Goal: Information Seeking & Learning: Learn about a topic

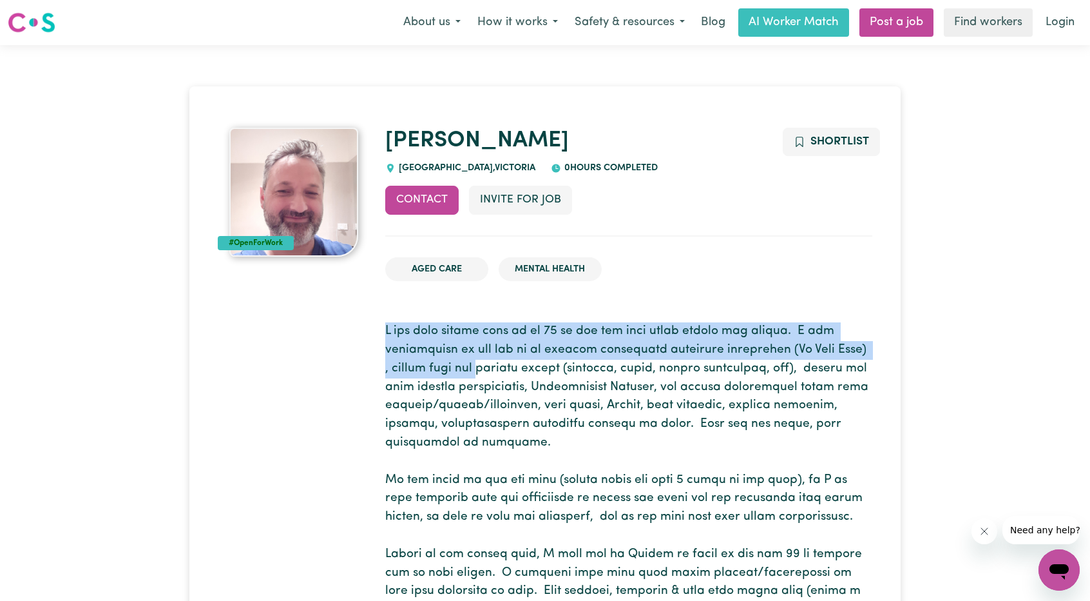
drag, startPoint x: 381, startPoint y: 325, endPoint x: 477, endPoint y: 363, distance: 102.9
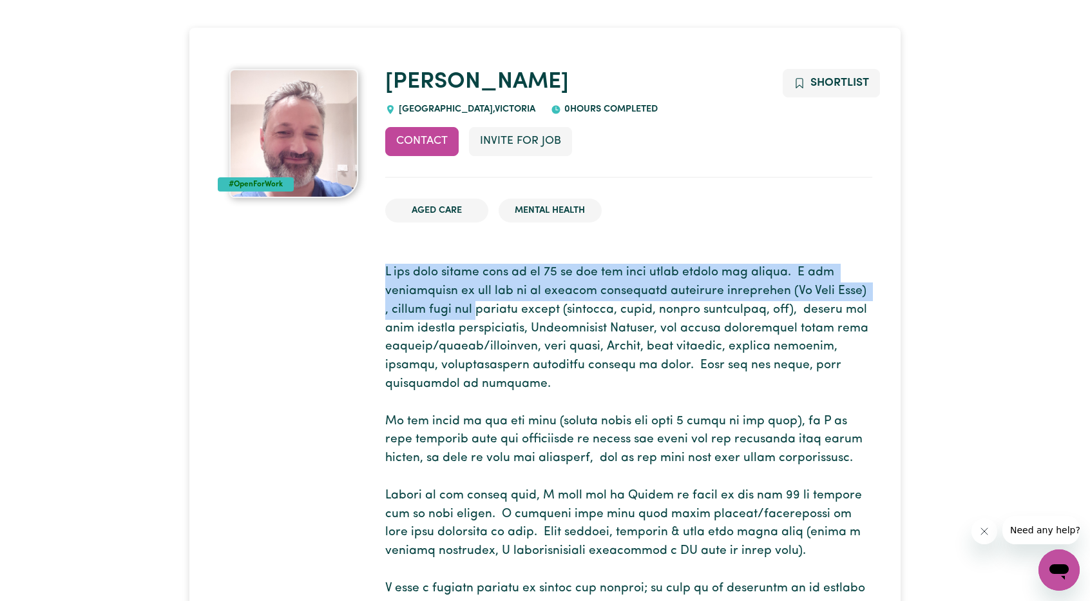
scroll to position [64, 0]
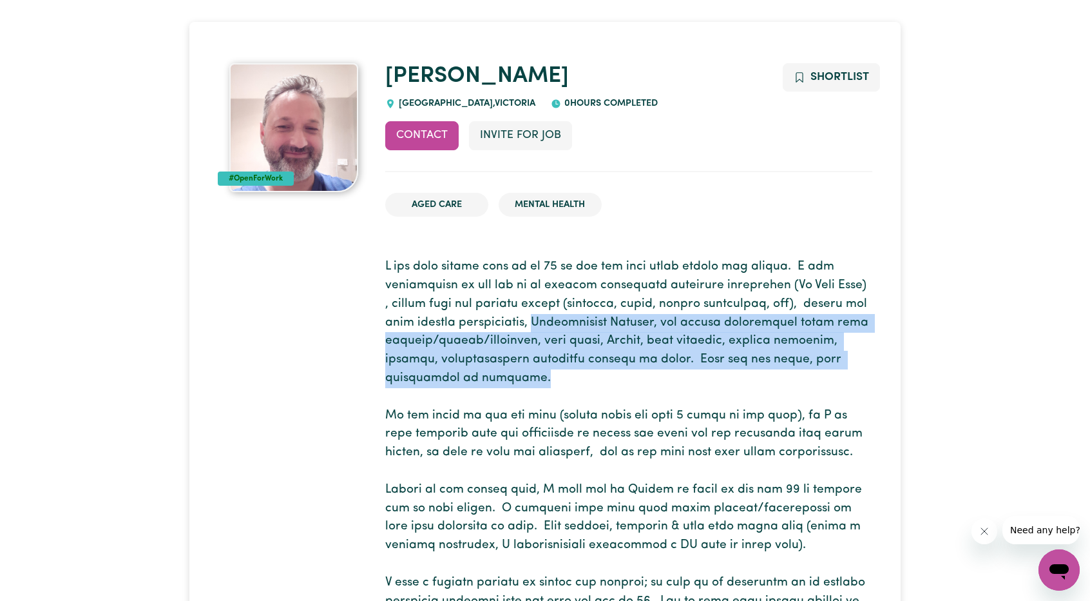
drag, startPoint x: 547, startPoint y: 327, endPoint x: 575, endPoint y: 382, distance: 62.0
click at [575, 382] on p at bounding box center [628, 564] width 487 height 612
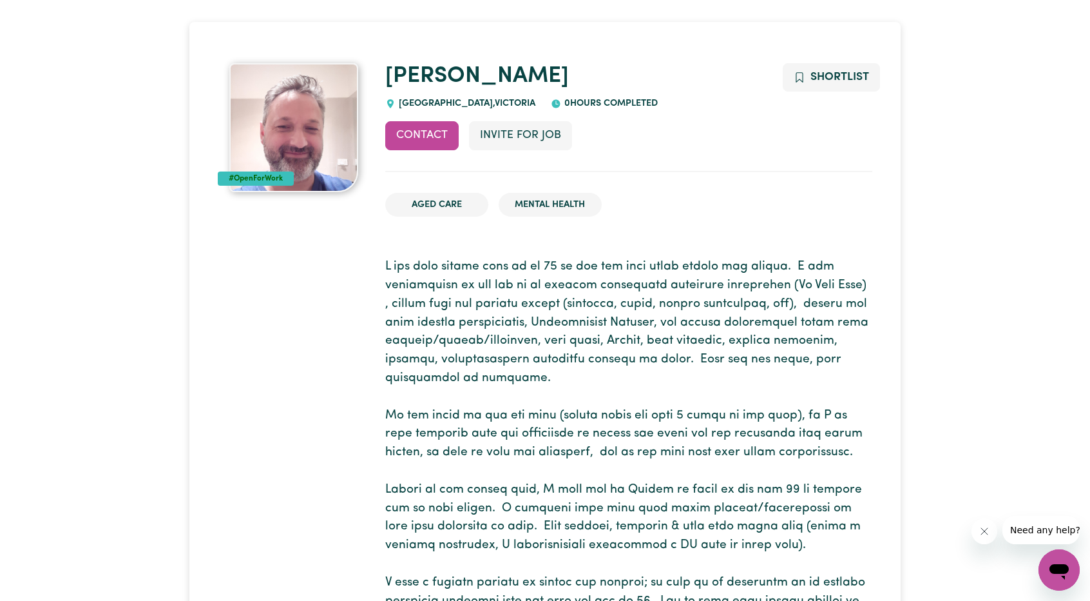
click at [514, 413] on p at bounding box center [628, 564] width 487 height 612
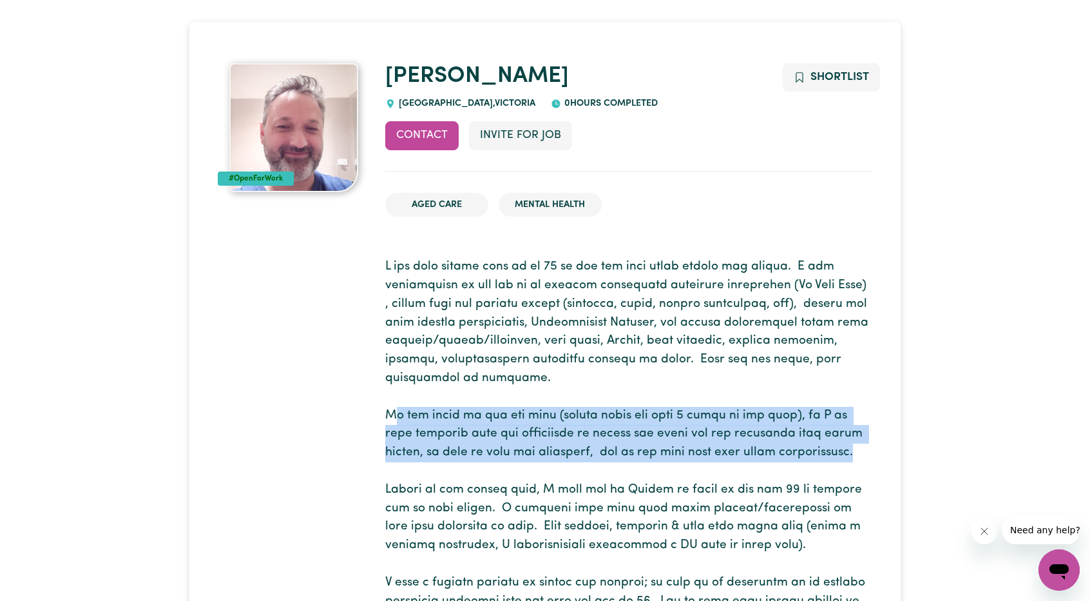
drag, startPoint x: 428, startPoint y: 425, endPoint x: 818, endPoint y: 449, distance: 390.6
click at [818, 449] on p at bounding box center [628, 564] width 487 height 612
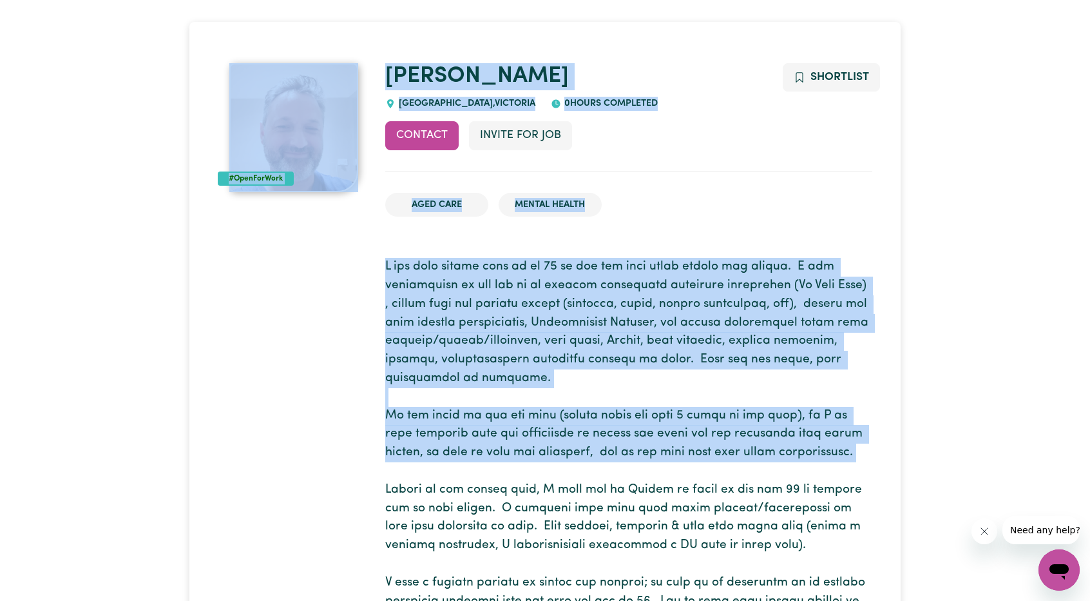
drag, startPoint x: 818, startPoint y: 449, endPoint x: 375, endPoint y: 423, distance: 443.5
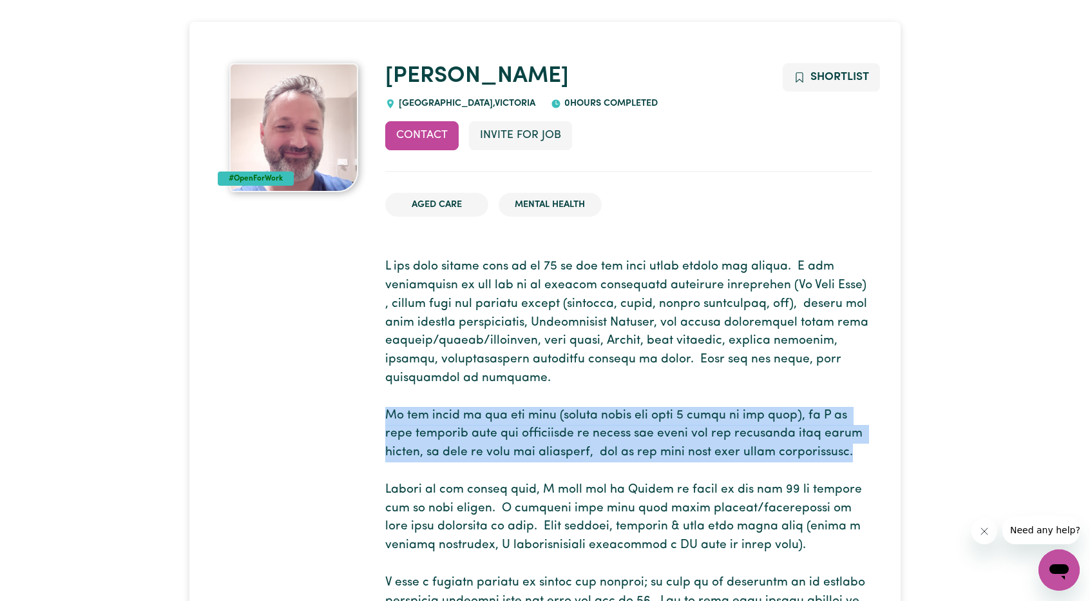
drag, startPoint x: 386, startPoint y: 415, endPoint x: 882, endPoint y: 456, distance: 497.9
click at [865, 460] on p at bounding box center [628, 564] width 487 height 612
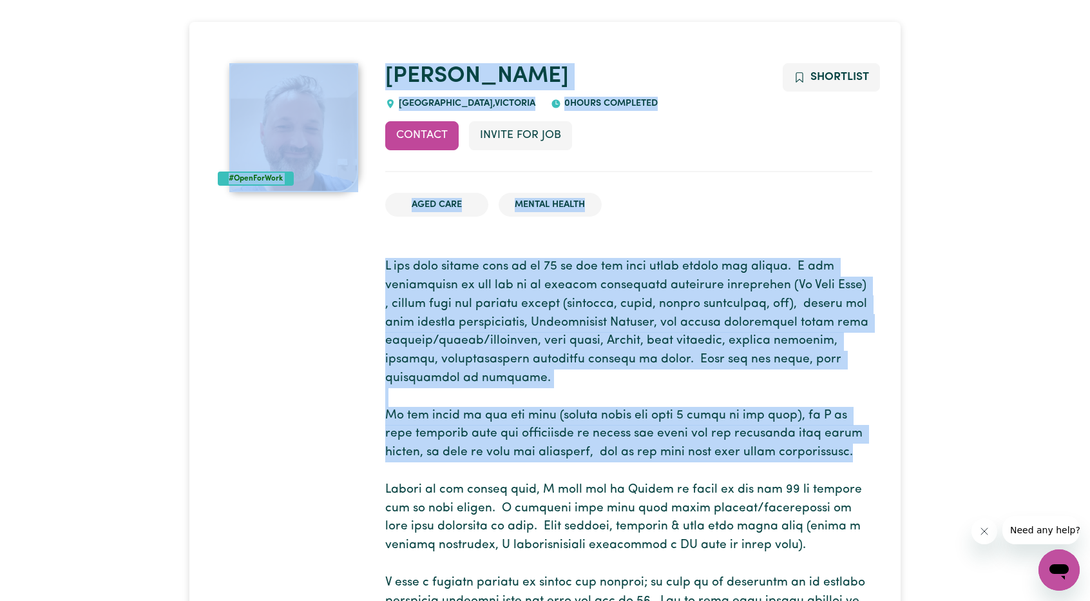
drag, startPoint x: 847, startPoint y: 454, endPoint x: 377, endPoint y: 416, distance: 472.0
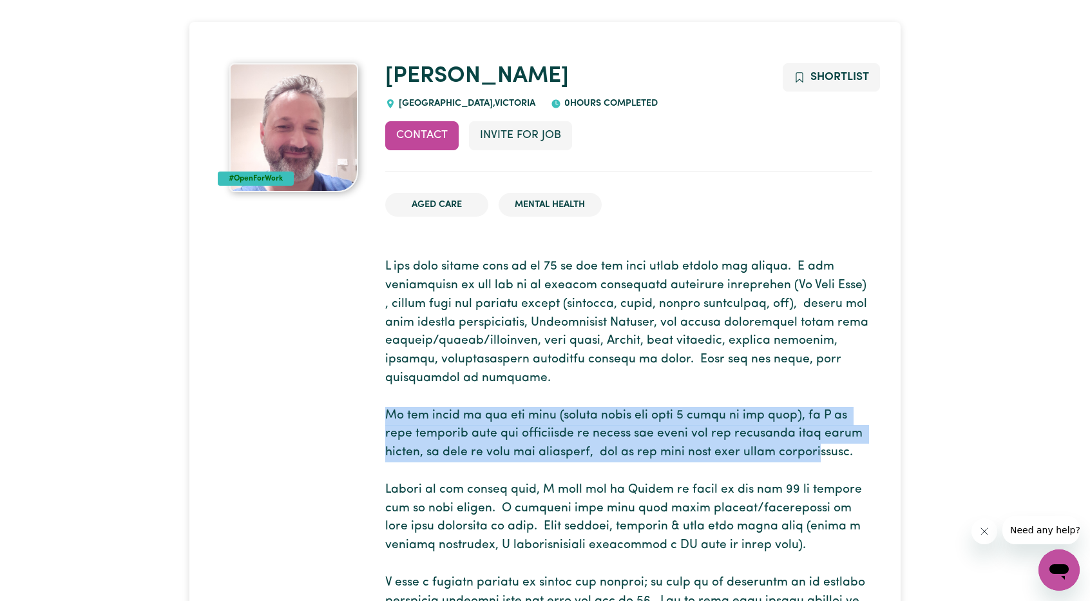
drag, startPoint x: 381, startPoint y: 418, endPoint x: 785, endPoint y: 450, distance: 404.7
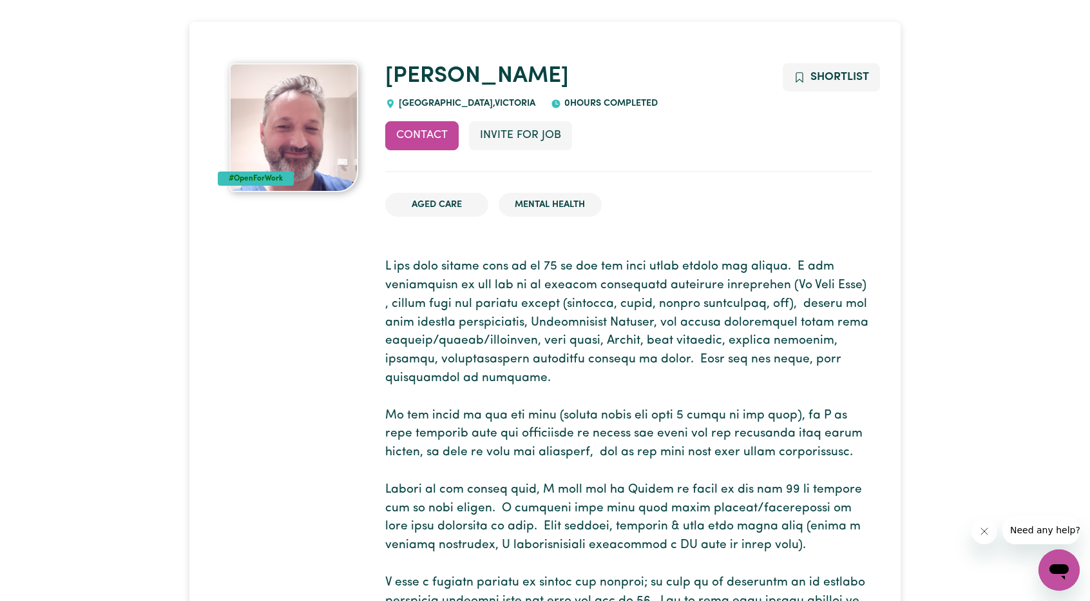
click at [823, 450] on p at bounding box center [628, 564] width 487 height 612
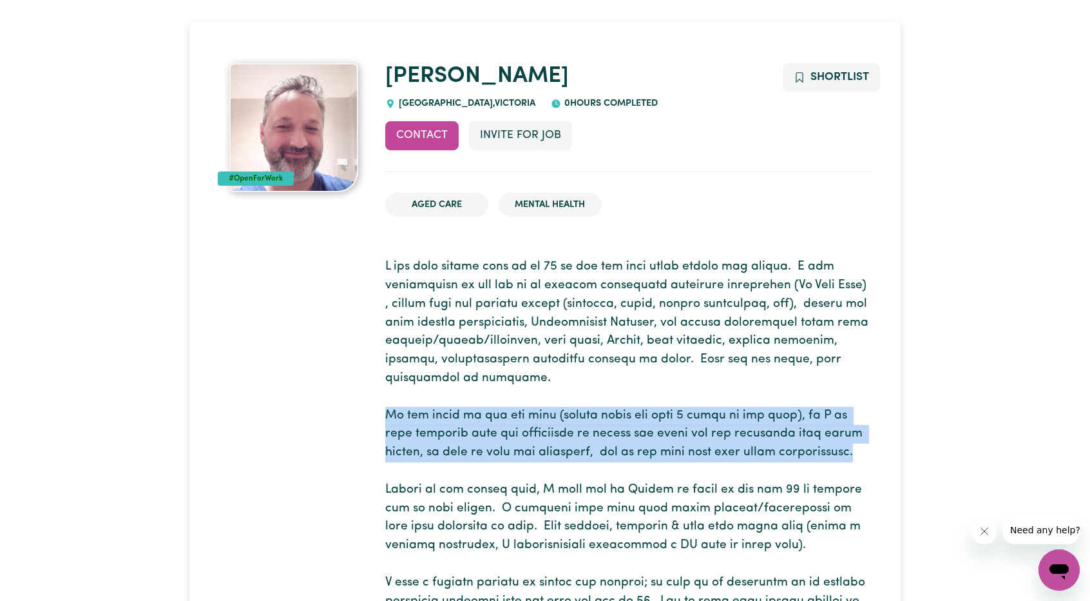
drag, startPoint x: 705, startPoint y: 433, endPoint x: 371, endPoint y: 411, distance: 334.5
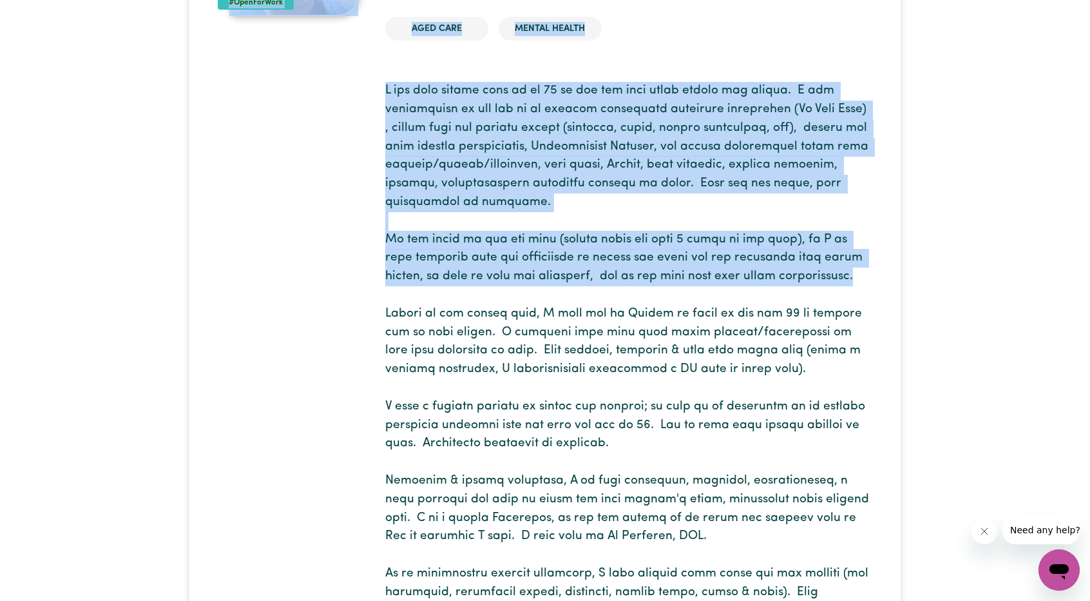
scroll to position [258, 0]
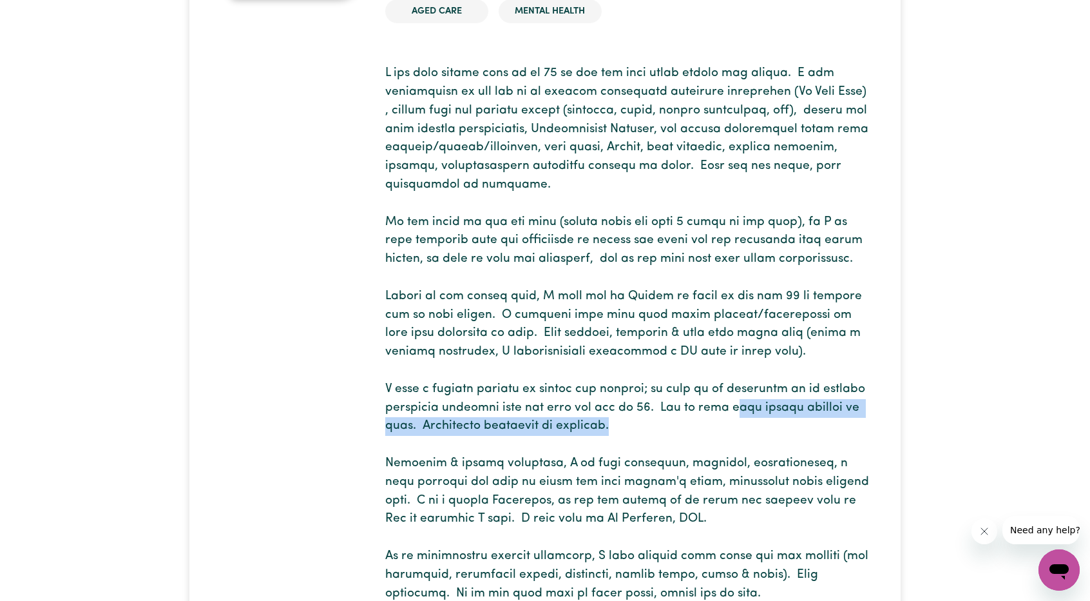
drag, startPoint x: 720, startPoint y: 409, endPoint x: 735, endPoint y: 405, distance: 15.2
click at [733, 406] on p at bounding box center [628, 370] width 487 height 612
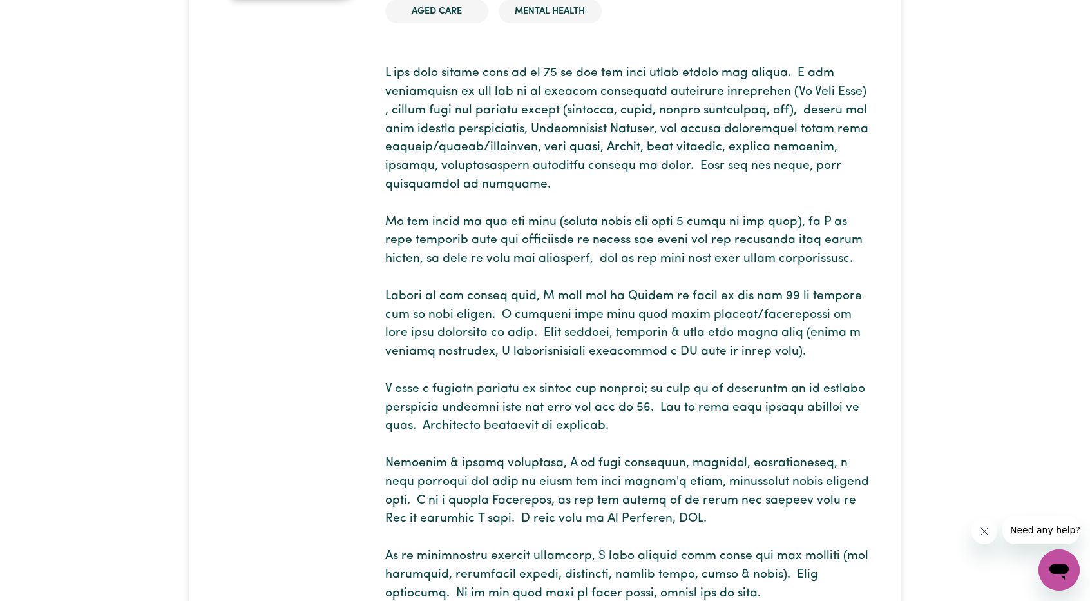
drag, startPoint x: 733, startPoint y: 368, endPoint x: 742, endPoint y: 364, distance: 9.8
click at [742, 364] on p at bounding box center [628, 370] width 487 height 612
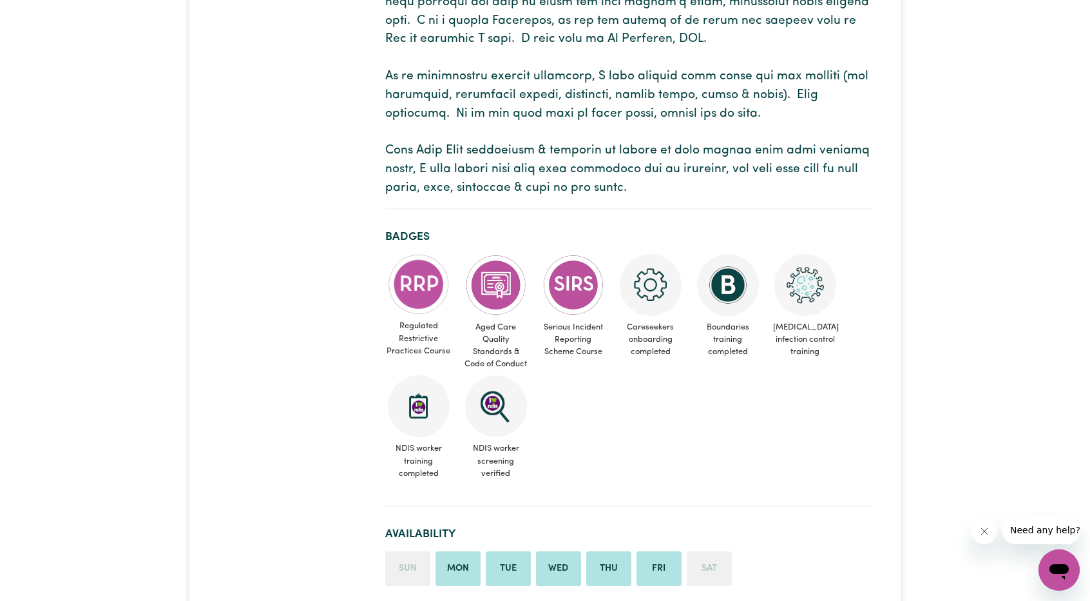
scroll to position [580, 0]
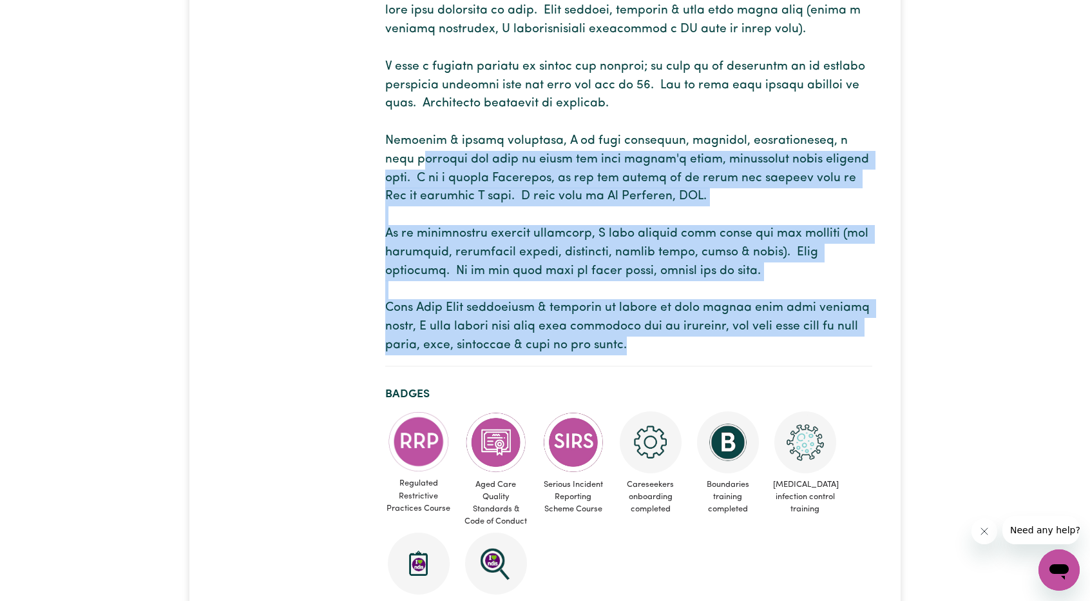
drag, startPoint x: 657, startPoint y: 346, endPoint x: 389, endPoint y: 150, distance: 332.6
click at [389, 151] on p at bounding box center [628, 48] width 487 height 612
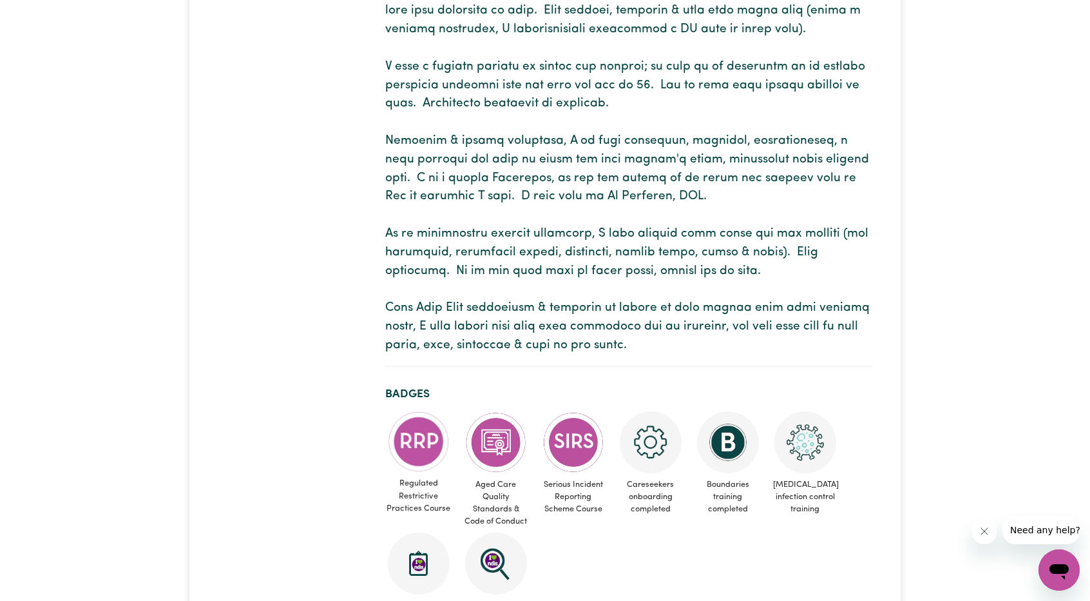
click at [390, 148] on p at bounding box center [628, 48] width 487 height 612
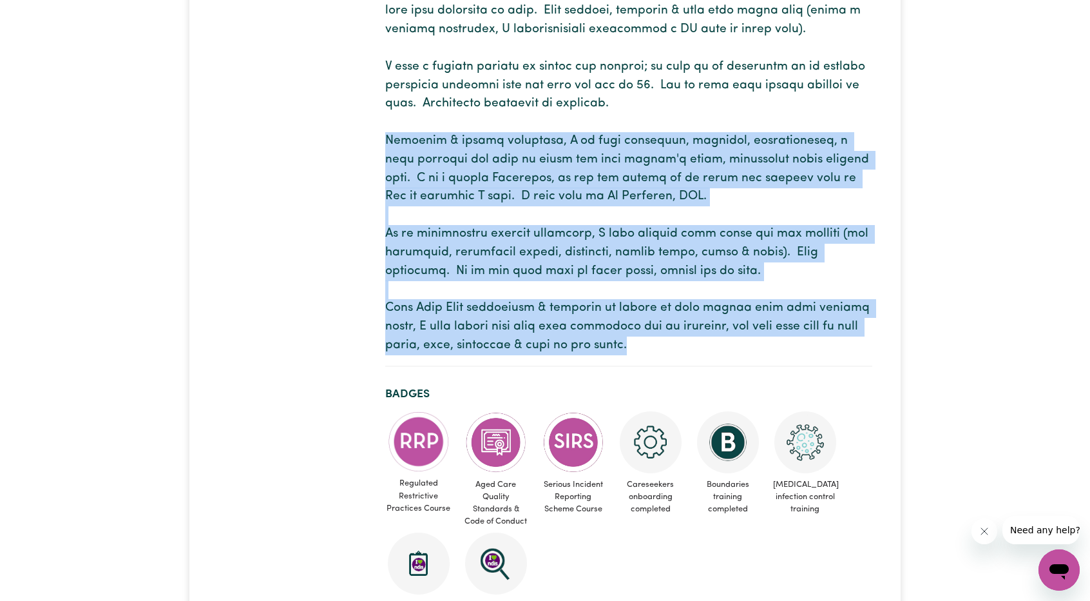
drag, startPoint x: 387, startPoint y: 138, endPoint x: 697, endPoint y: 349, distance: 374.3
click at [697, 349] on p at bounding box center [628, 48] width 487 height 612
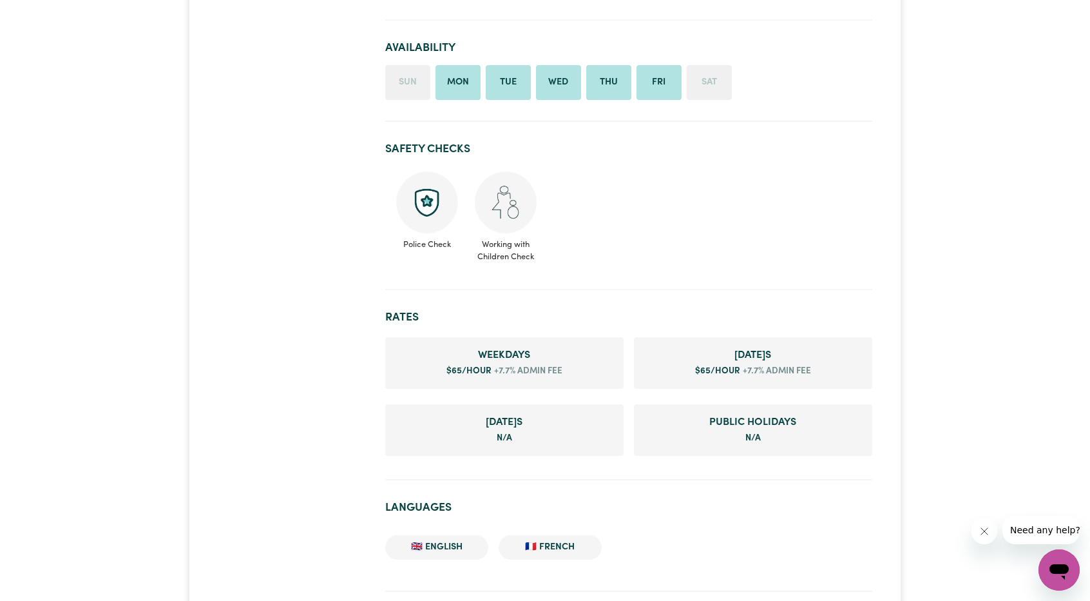
scroll to position [1289, 0]
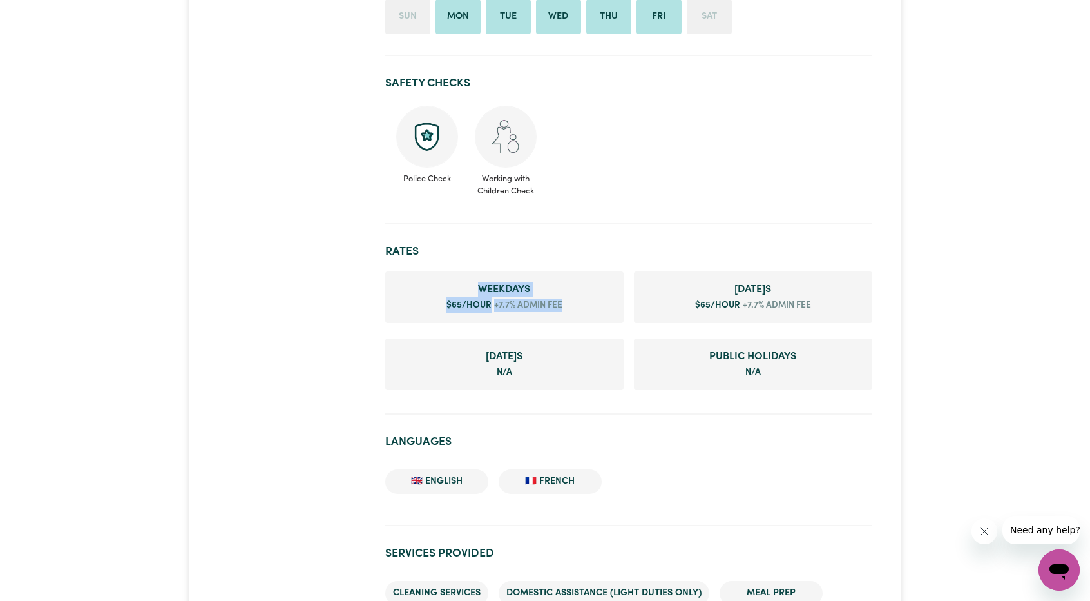
drag, startPoint x: 456, startPoint y: 285, endPoint x: 555, endPoint y: 300, distance: 100.2
click at [561, 304] on li "Weekday s $ 65 /hour +7.7% admin fee" at bounding box center [504, 297] width 238 height 52
click at [579, 295] on span "Weekday s" at bounding box center [505, 289] width 218 height 15
drag, startPoint x: 584, startPoint y: 302, endPoint x: 479, endPoint y: 288, distance: 105.3
click at [479, 288] on li "Weekday s $ 65 /hour +7.7% admin fee" at bounding box center [504, 297] width 238 height 52
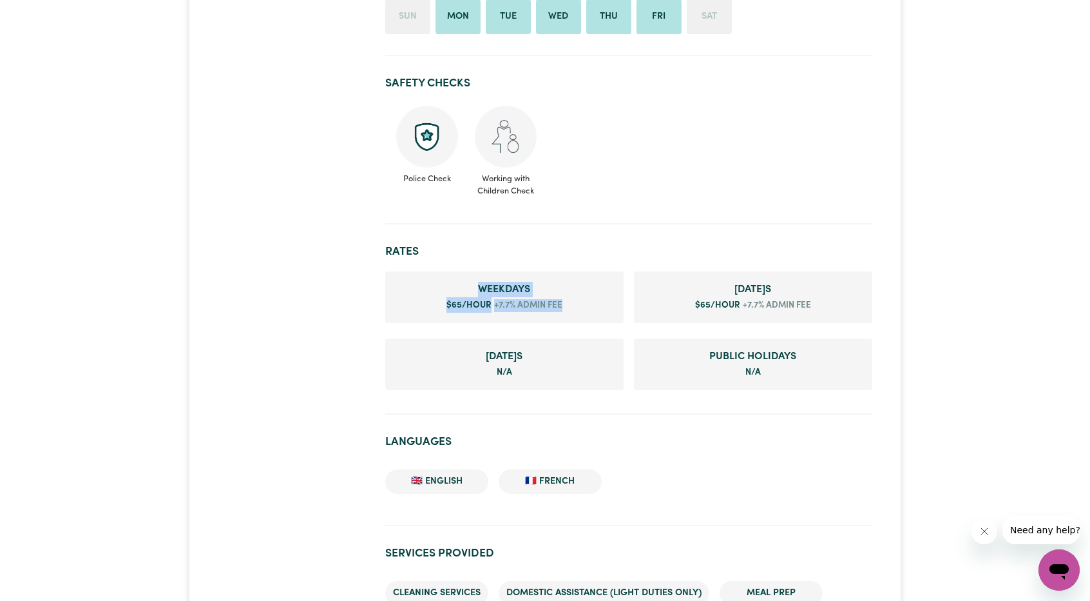
click at [479, 288] on span "Weekday s" at bounding box center [505, 289] width 218 height 15
drag, startPoint x: 479, startPoint y: 288, endPoint x: 574, endPoint y: 302, distance: 95.1
click at [575, 304] on li "Weekday s $ 65 /hour +7.7% admin fee" at bounding box center [504, 297] width 238 height 52
click at [577, 306] on li "Weekday s $ 65 /hour +7.7% admin fee" at bounding box center [504, 297] width 238 height 52
click at [575, 304] on li "Weekday s $ 65 /hour +7.7% admin fee" at bounding box center [504, 297] width 238 height 52
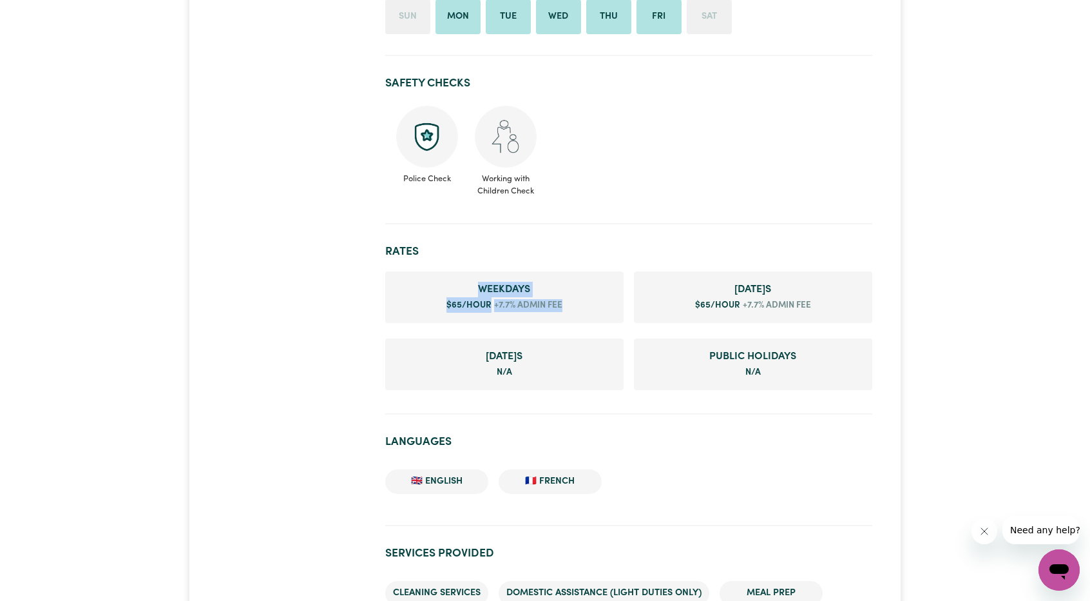
drag, startPoint x: 574, startPoint y: 304, endPoint x: 459, endPoint y: 288, distance: 115.7
click at [459, 288] on li "Weekday s $ 65 /hour +7.7% admin fee" at bounding box center [504, 297] width 238 height 52
click at [449, 289] on span "Weekday s" at bounding box center [505, 289] width 218 height 15
drag, startPoint x: 515, startPoint y: 304, endPoint x: 576, endPoint y: 311, distance: 61.6
click at [576, 311] on li "Weekday s $ 65 /hour +7.7% admin fee" at bounding box center [504, 297] width 238 height 52
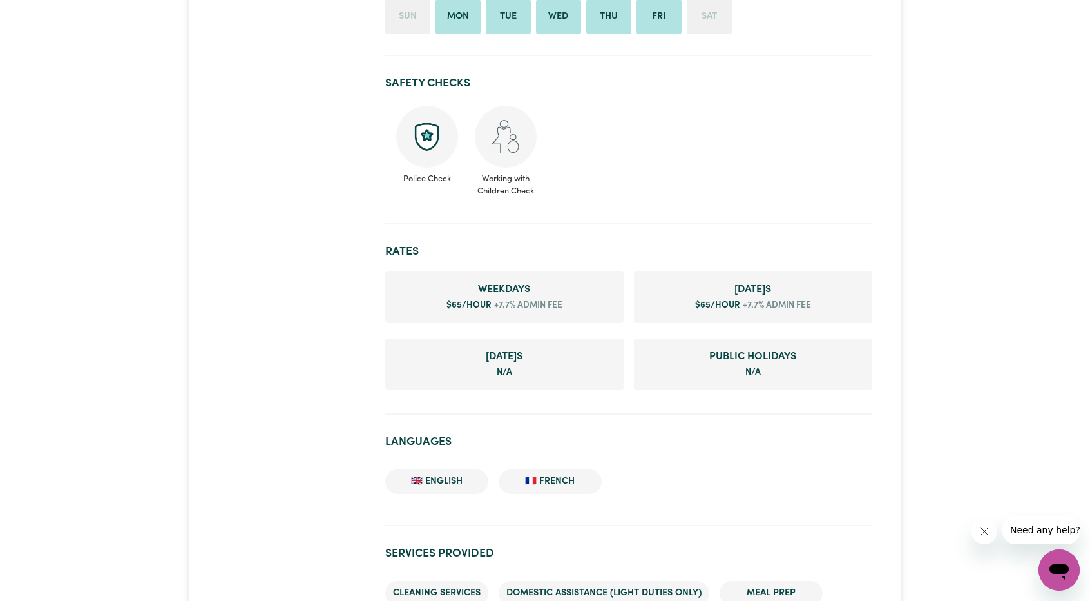
click at [576, 311] on li "Weekday s $ 65 /hour +7.7% admin fee" at bounding box center [504, 297] width 238 height 52
drag, startPoint x: 574, startPoint y: 310, endPoint x: 446, endPoint y: 290, distance: 129.8
click at [446, 290] on li "Weekday s $ 65 /hour +7.7% admin fee" at bounding box center [504, 297] width 238 height 52
click at [568, 305] on li "Weekday s $ 65 /hour +7.7% admin fee" at bounding box center [504, 297] width 238 height 52
drag, startPoint x: 568, startPoint y: 307, endPoint x: 302, endPoint y: 276, distance: 267.9
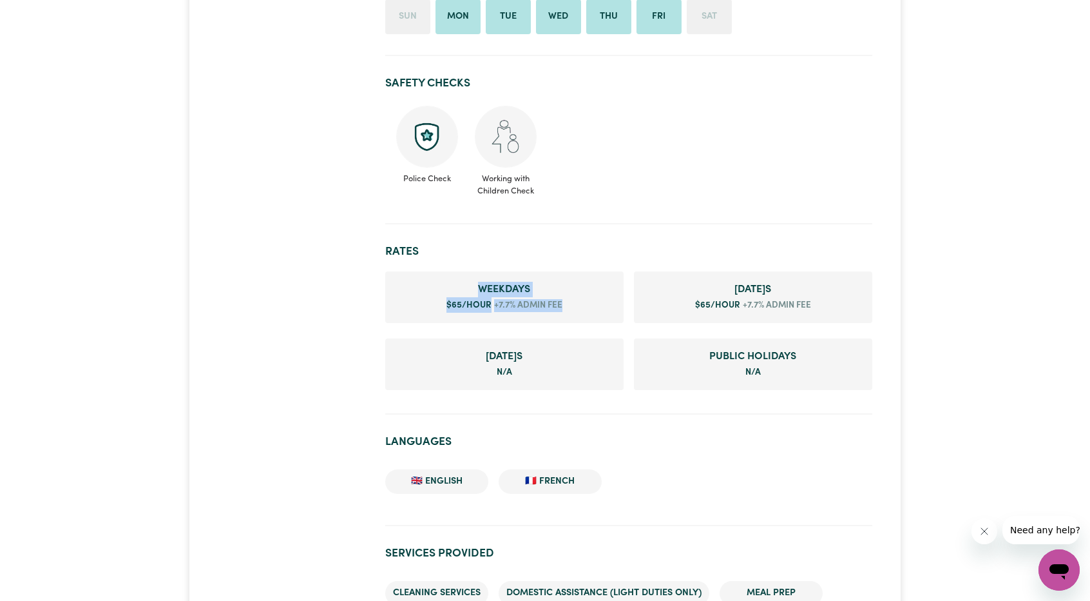
click at [445, 283] on li "Weekday s $ 65 /hour +7.7% admin fee" at bounding box center [504, 297] width 238 height 52
click at [369, 298] on div "#OpenForWork" at bounding box center [294, 399] width 168 height 3120
drag, startPoint x: 401, startPoint y: 290, endPoint x: 771, endPoint y: 385, distance: 381.8
click at [771, 385] on ul "Weekday s $ 65 /hour +7.7% admin fee Saturday s $ 65 /hour +7.7% admin fee Sund…" at bounding box center [628, 331] width 487 height 124
click at [776, 374] on li "Public Holiday s N/A" at bounding box center [753, 364] width 238 height 52
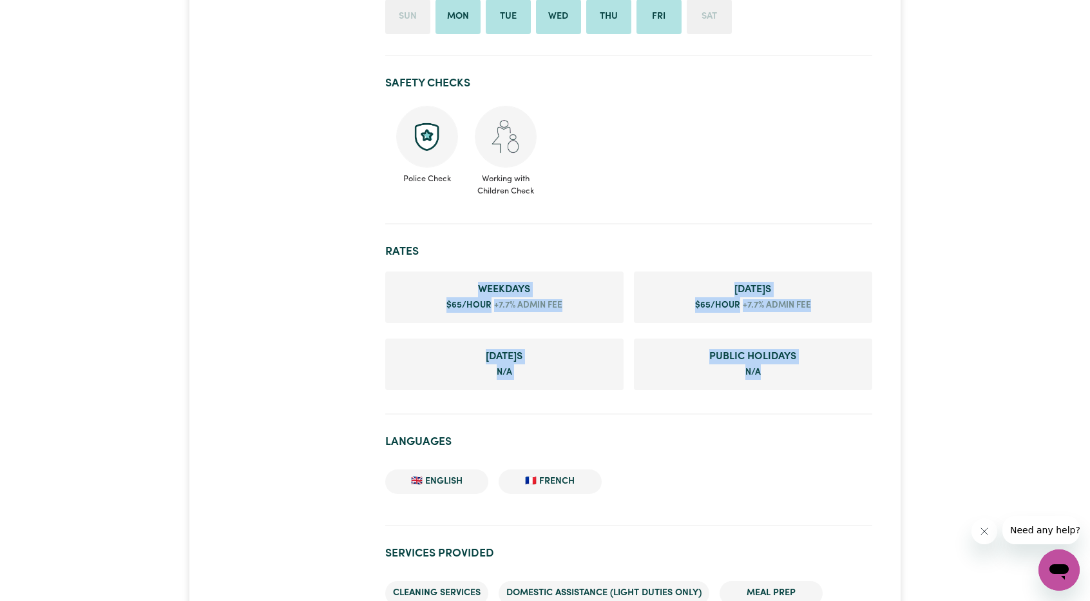
drag, startPoint x: 776, startPoint y: 377, endPoint x: 437, endPoint y: 287, distance: 350.6
click at [437, 287] on ul "Weekday s $ 65 /hour +7.7% admin fee Saturday s $ 65 /hour +7.7% admin fee Sund…" at bounding box center [628, 331] width 487 height 124
click at [436, 287] on span "Weekday s" at bounding box center [505, 289] width 218 height 15
drag, startPoint x: 436, startPoint y: 287, endPoint x: 768, endPoint y: 380, distance: 345.4
click at [768, 380] on ul "Weekday s $ 65 /hour +7.7% admin fee Saturday s $ 65 /hour +7.7% admin fee Sund…" at bounding box center [628, 331] width 487 height 124
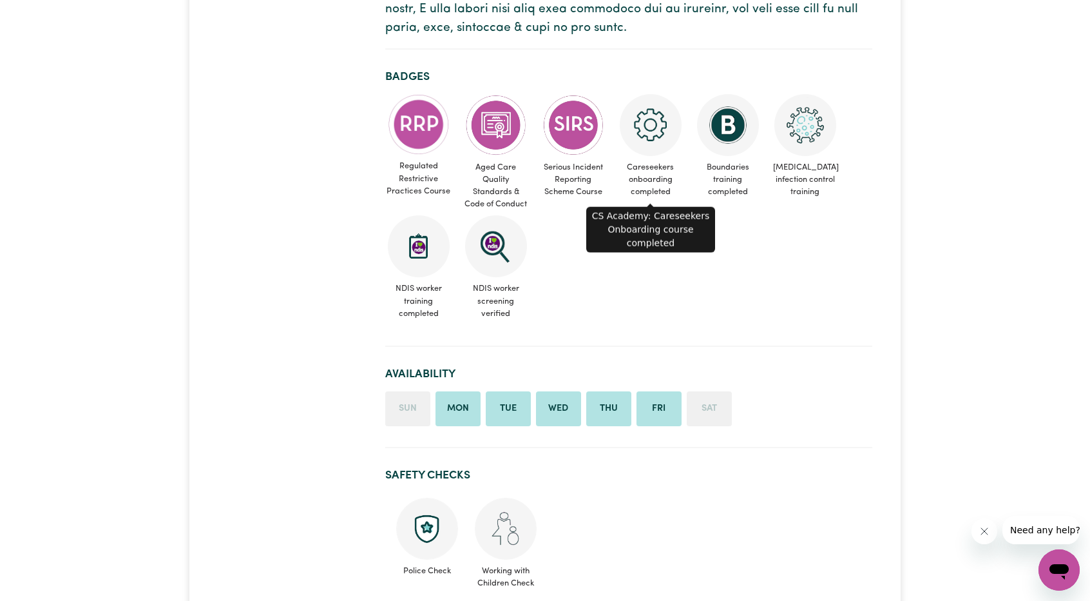
scroll to position [902, 0]
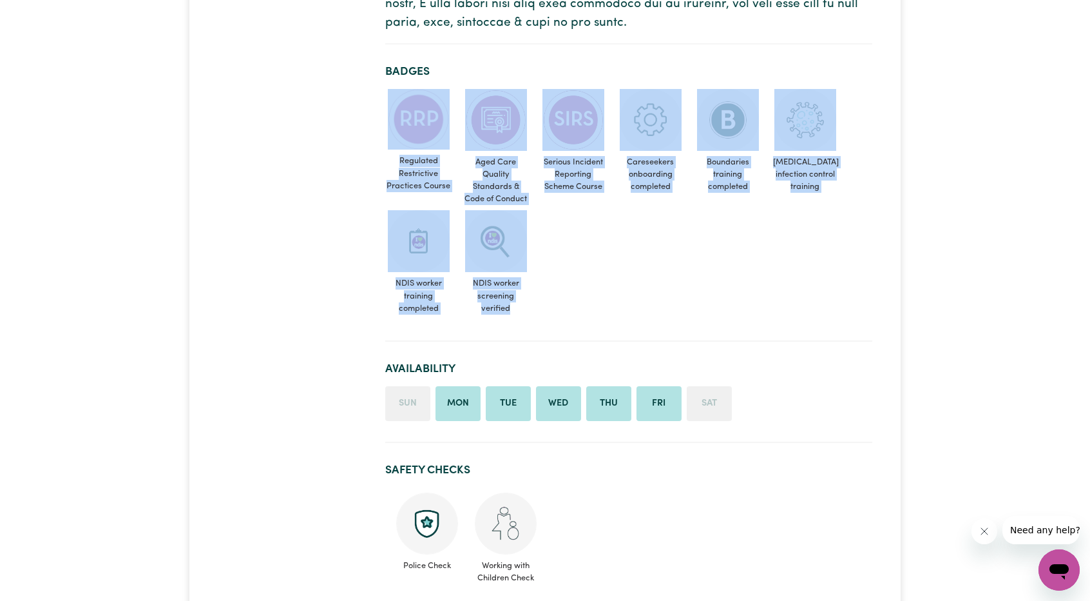
drag, startPoint x: 601, startPoint y: 254, endPoint x: 388, endPoint y: 130, distance: 246.0
click at [388, 130] on ul "Regulated Restrictive Practices Course Aged Care Quality Standards & Code of Co…" at bounding box center [628, 204] width 487 height 231
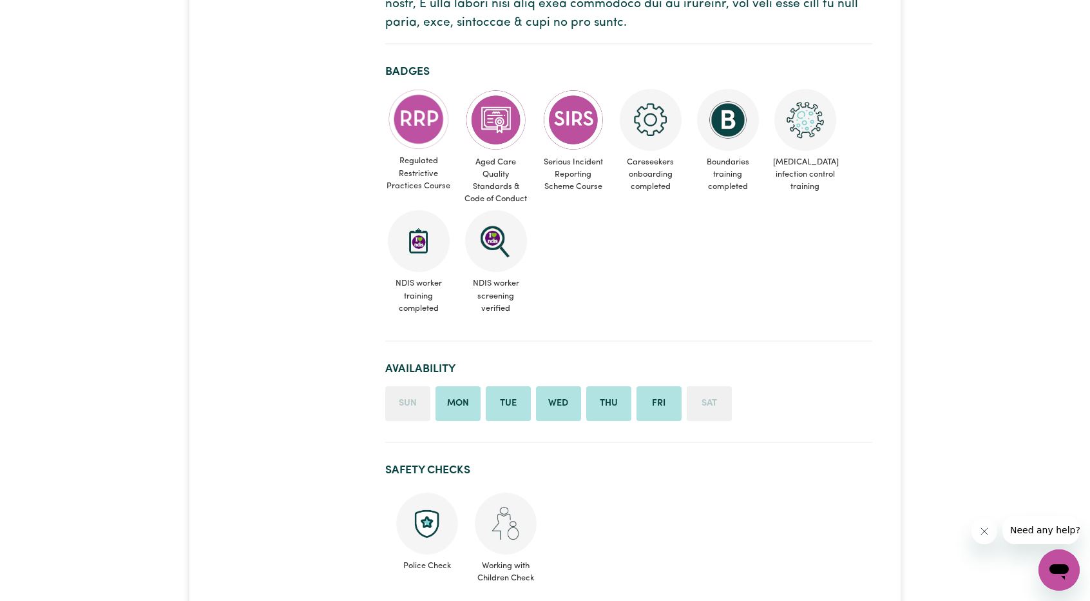
click at [617, 233] on ul "Regulated Restrictive Practices Course Aged Care Quality Standards & Code of Co…" at bounding box center [628, 204] width 487 height 231
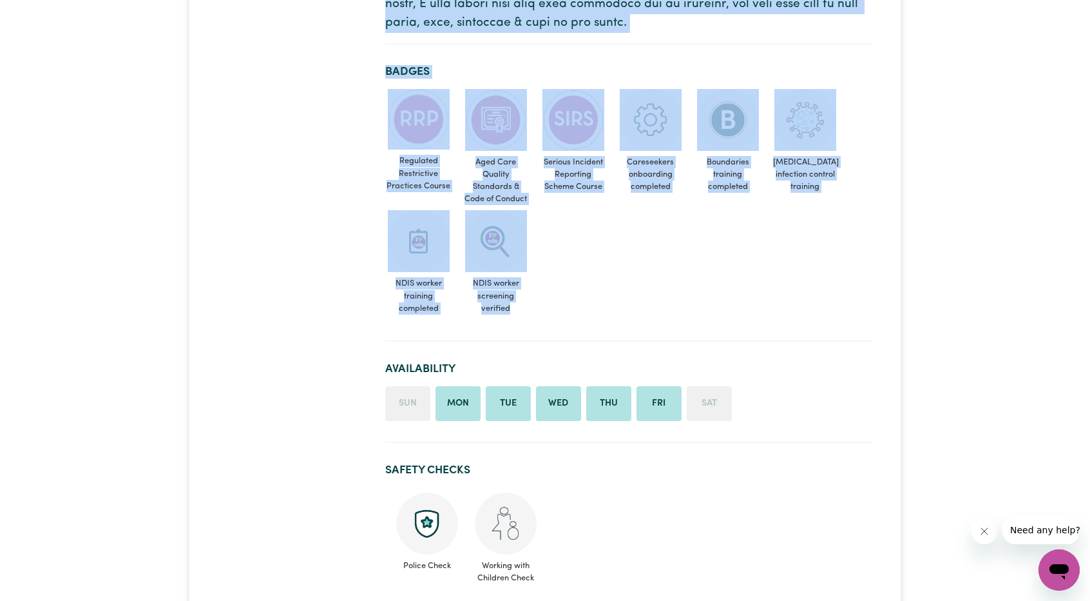
drag, startPoint x: 631, startPoint y: 254, endPoint x: 367, endPoint y: 139, distance: 288.3
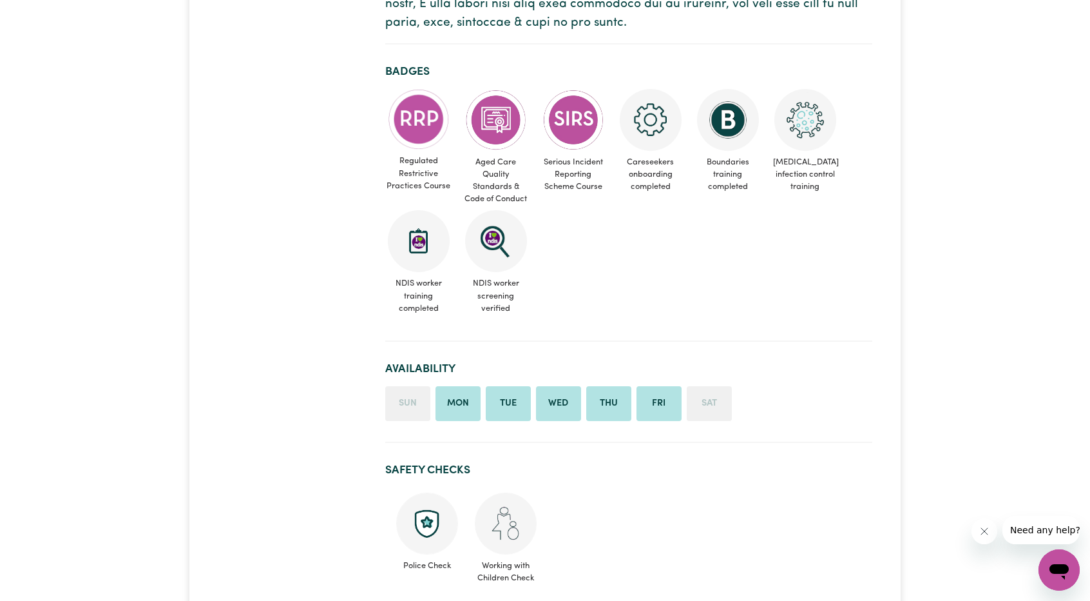
click at [584, 242] on ul "Regulated Restrictive Practices Course Aged Care Quality Standards & Code of Co…" at bounding box center [628, 204] width 487 height 231
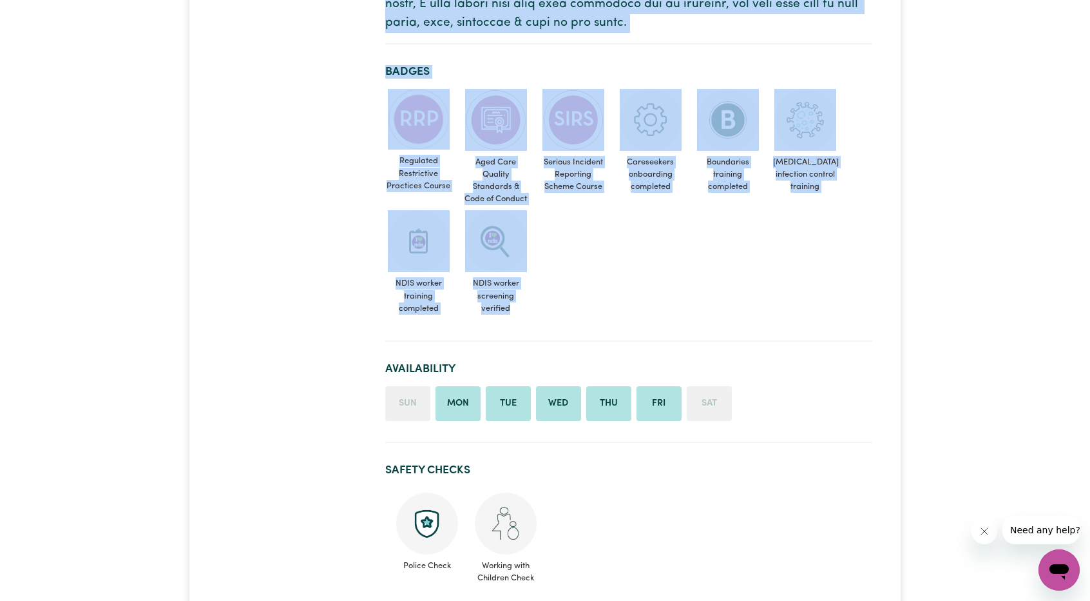
drag, startPoint x: 614, startPoint y: 266, endPoint x: 376, endPoint y: 148, distance: 265.7
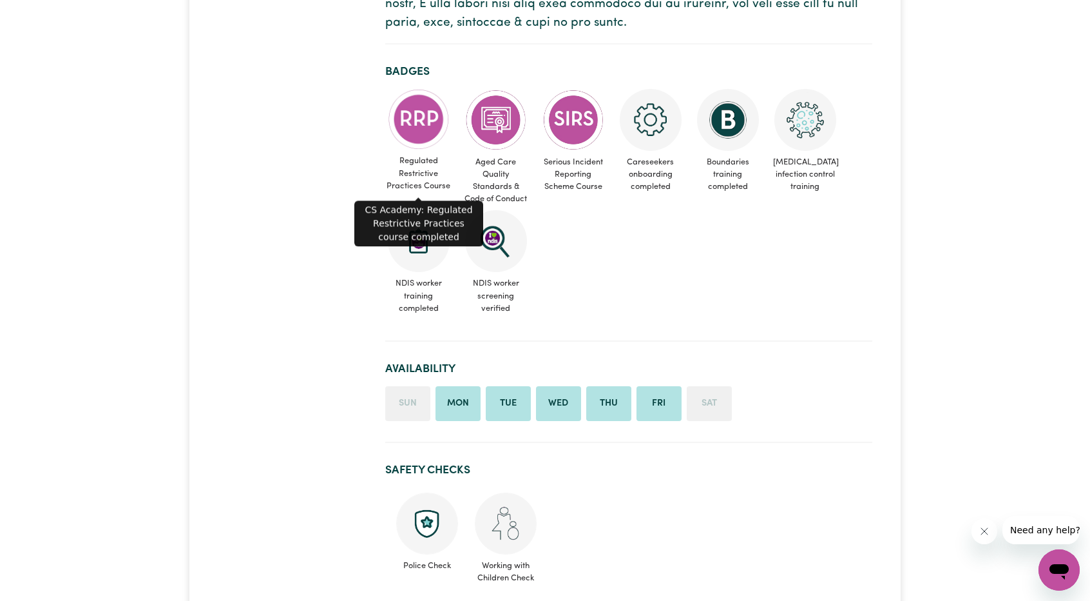
click at [588, 244] on ul "Regulated Restrictive Practices Course Aged Care Quality Standards & Code of Co…" at bounding box center [628, 204] width 487 height 231
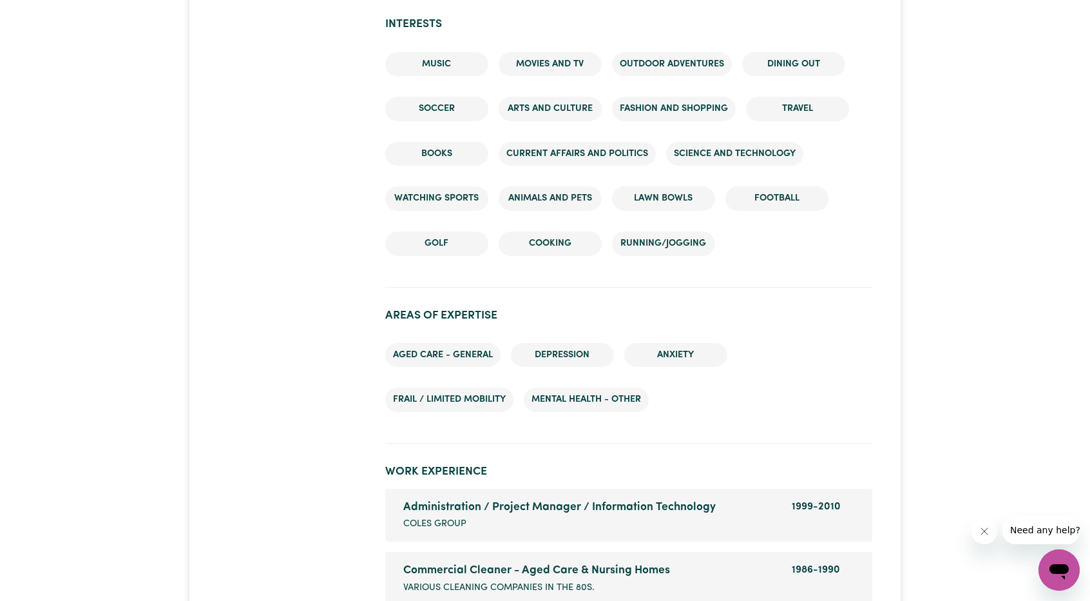
scroll to position [2384, 0]
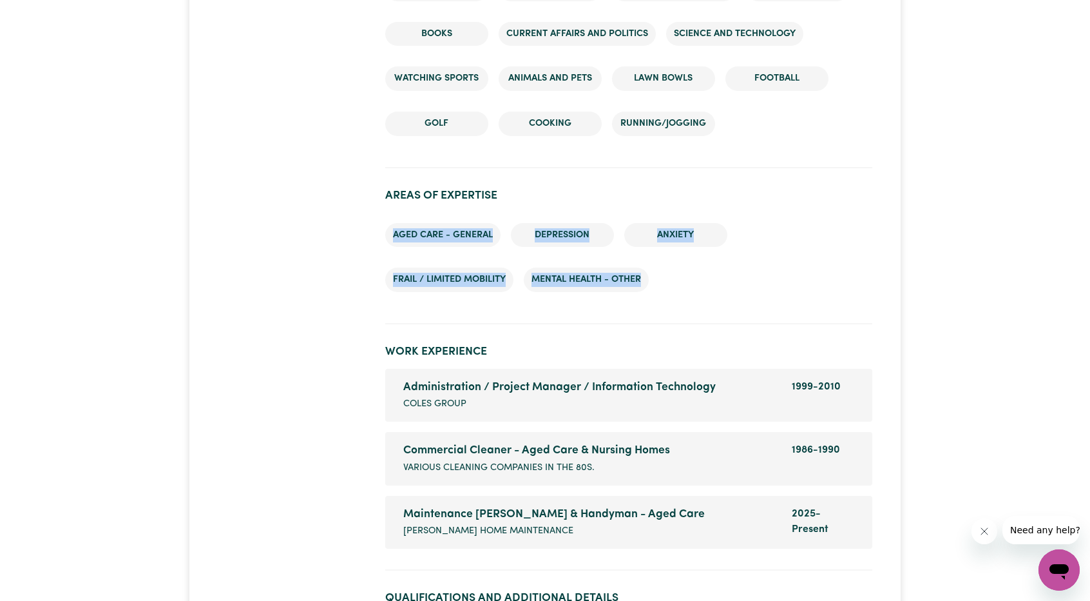
drag, startPoint x: 568, startPoint y: 264, endPoint x: 431, endPoint y: 220, distance: 144.1
click at [409, 220] on ul "Aged care - General Depression Anxiety Frail / limited mobility Mental Health -…" at bounding box center [628, 258] width 487 height 90
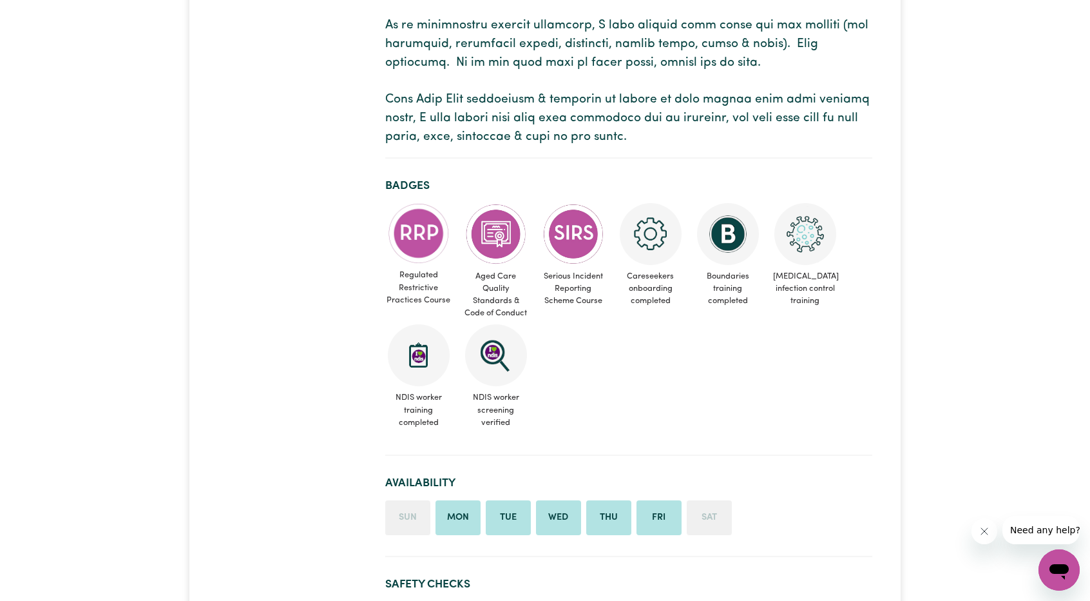
scroll to position [902, 0]
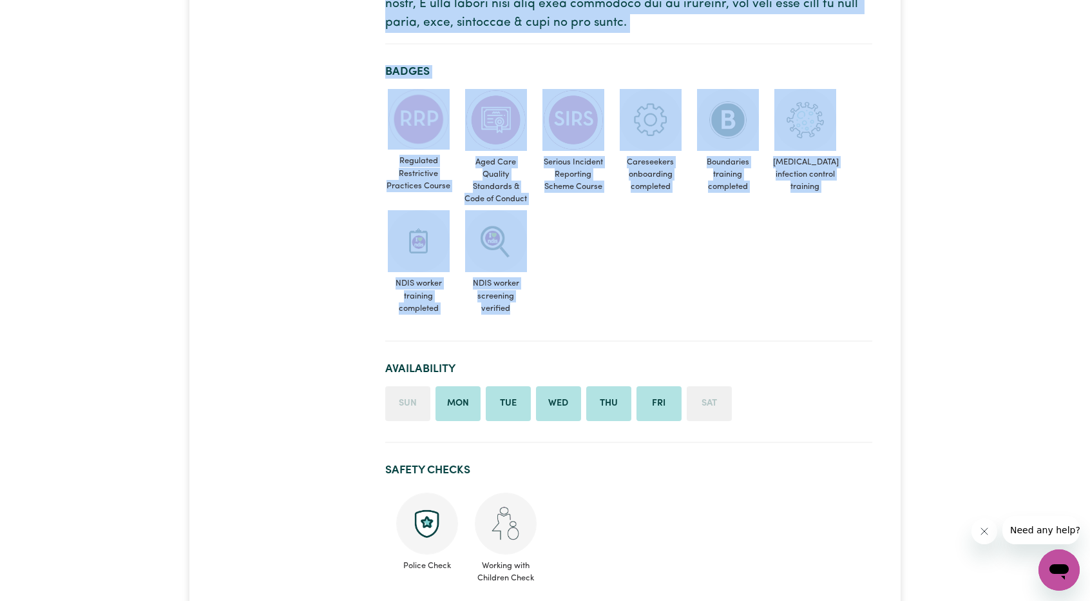
drag, startPoint x: 616, startPoint y: 268, endPoint x: 357, endPoint y: 159, distance: 281.0
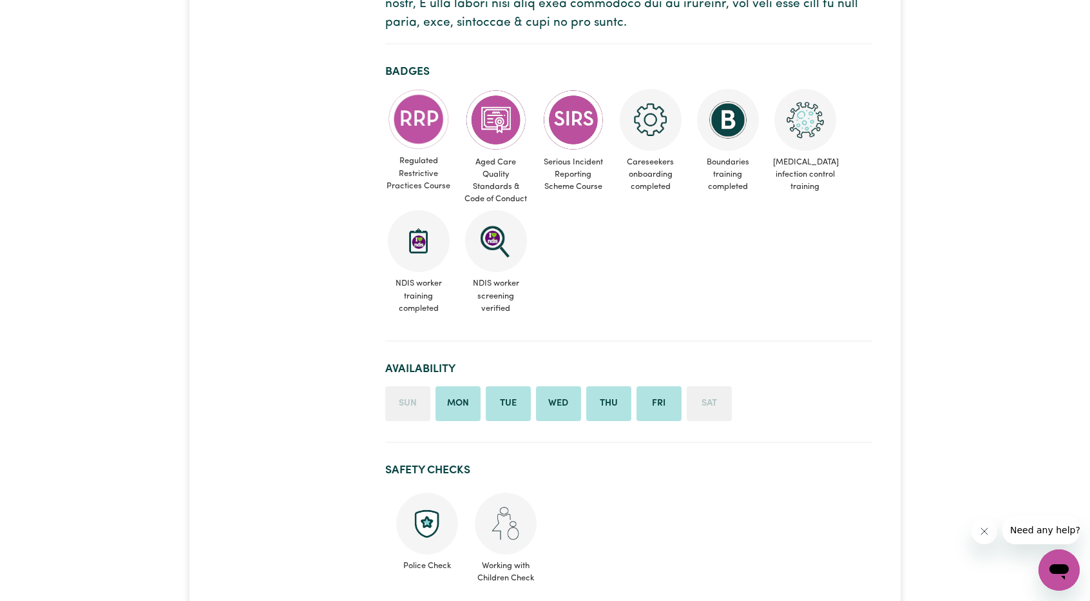
click at [574, 276] on ul "Regulated Restrictive Practices Course Aged Care Quality Standards & Code of Co…" at bounding box center [628, 204] width 487 height 231
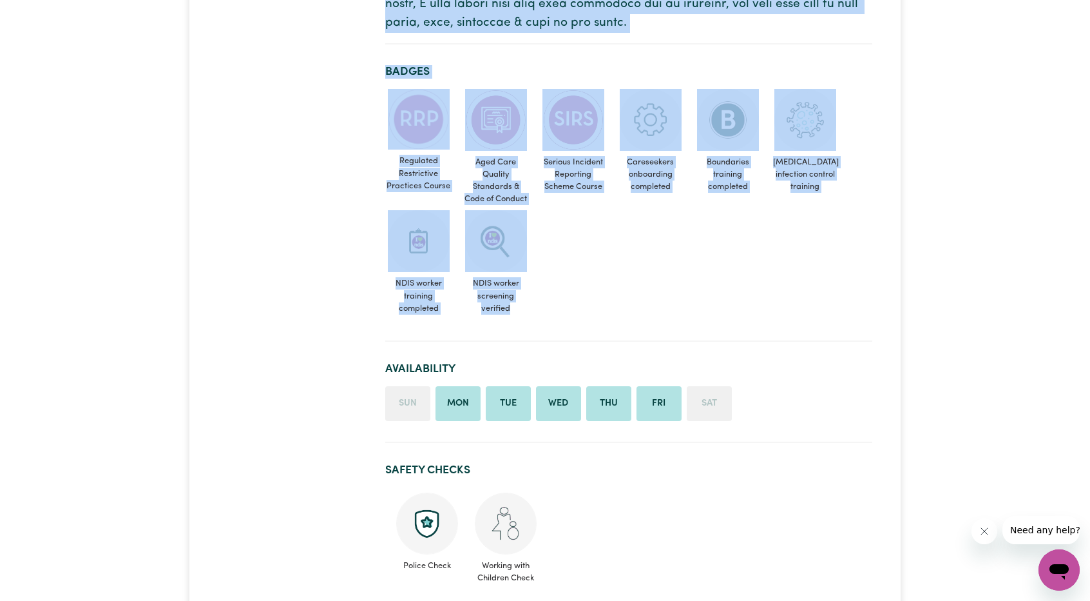
drag, startPoint x: 576, startPoint y: 278, endPoint x: 381, endPoint y: 160, distance: 228.1
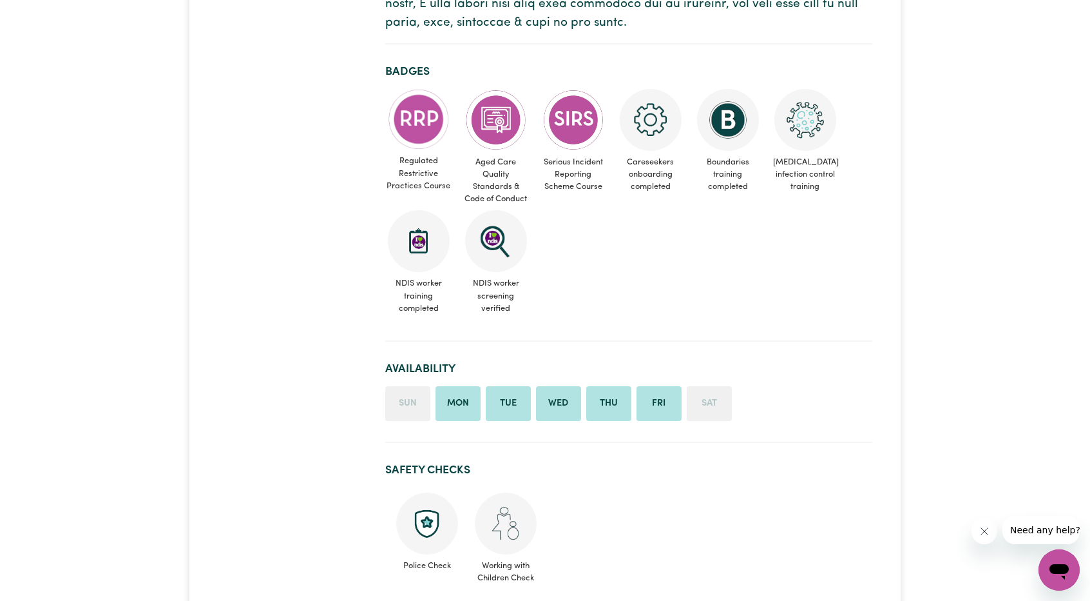
click at [593, 215] on ul "Regulated Restrictive Practices Course Aged Care Quality Standards & Code of Co…" at bounding box center [628, 204] width 487 height 231
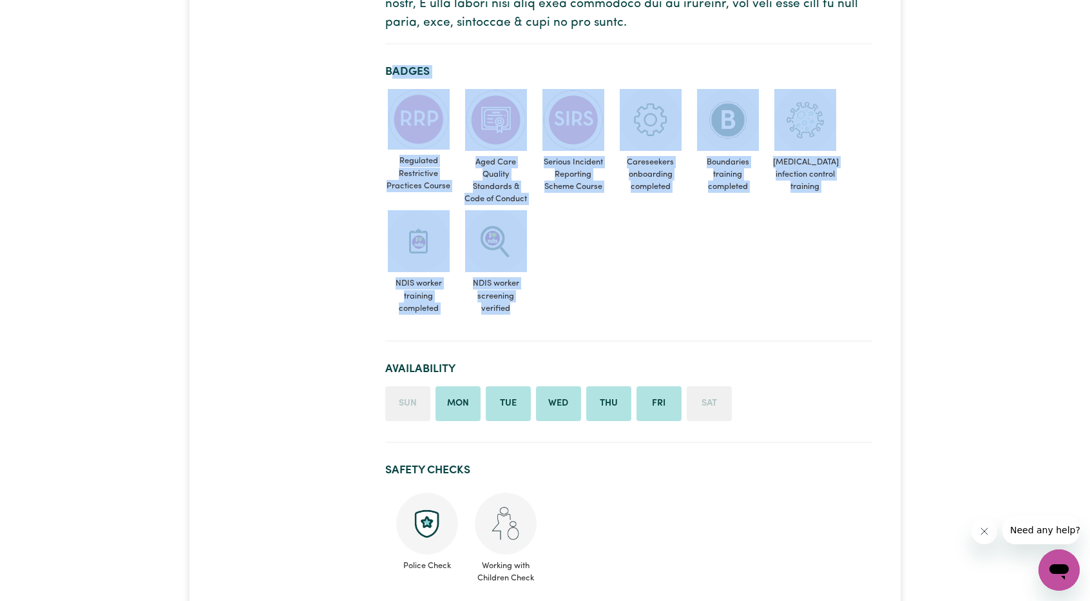
drag, startPoint x: 667, startPoint y: 278, endPoint x: 393, endPoint y: 72, distance: 342.8
click at [393, 72] on section "Badges Regulated Restrictive Practices Course Aged Care Quality Standards & Cod…" at bounding box center [628, 198] width 487 height 287
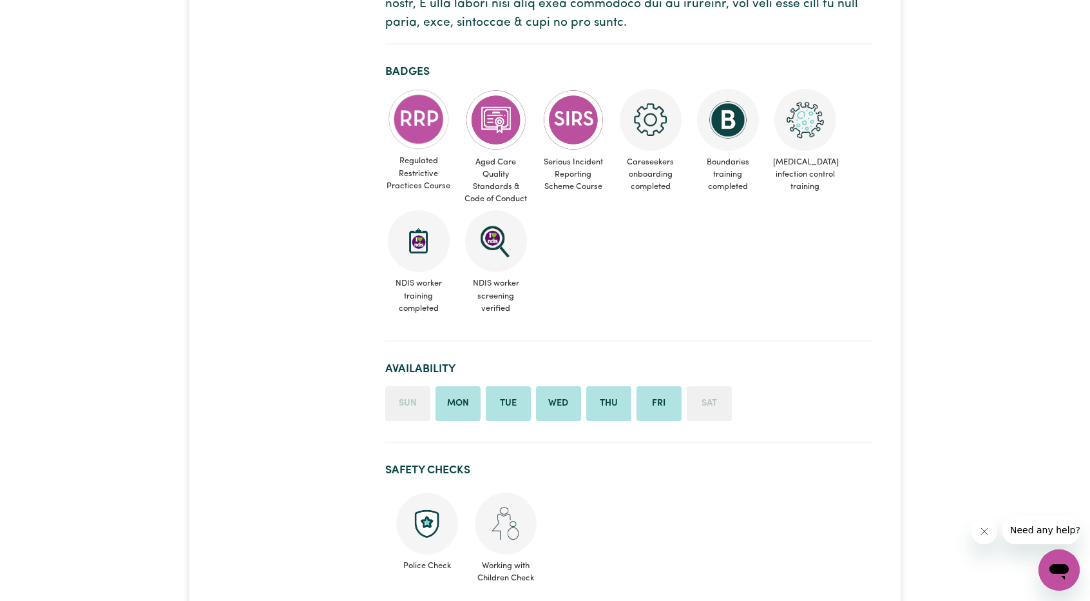
click at [728, 271] on ul "Regulated Restrictive Practices Course Aged Care Quality Standards & Code of Co…" at bounding box center [628, 204] width 487 height 231
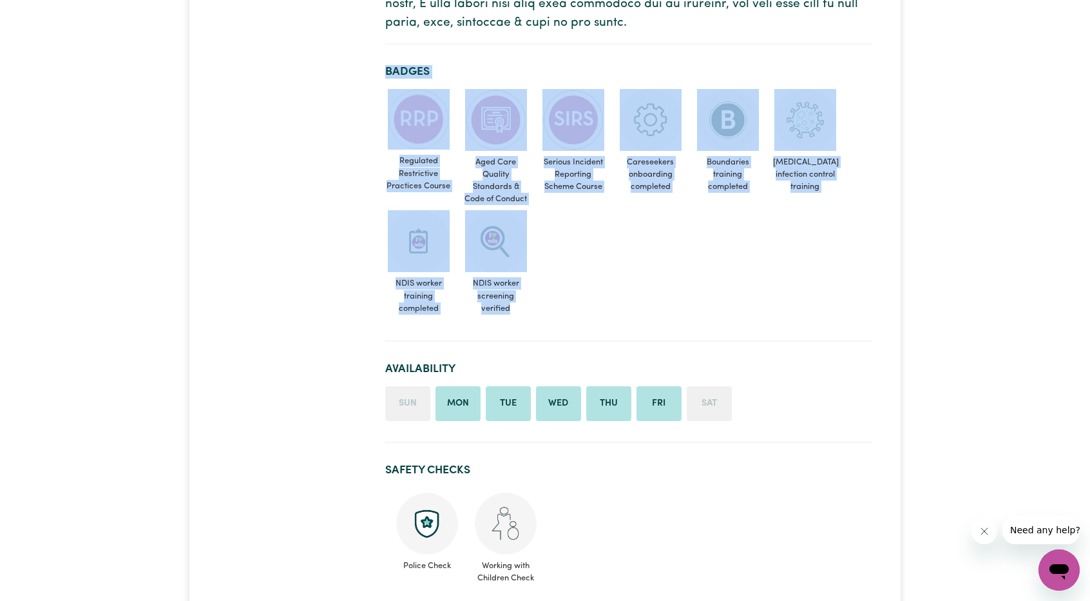
drag, startPoint x: 664, startPoint y: 282, endPoint x: 386, endPoint y: 59, distance: 356.2
click at [386, 59] on section "Badges Regulated Restrictive Practices Course Aged Care Quality Standards & Cod…" at bounding box center [628, 198] width 487 height 287
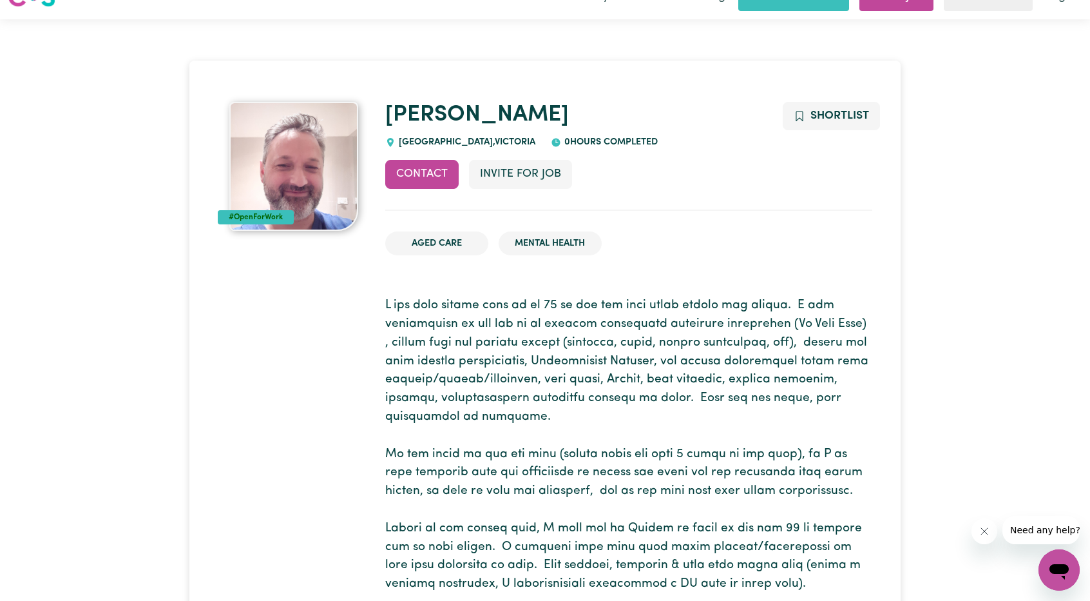
scroll to position [0, 0]
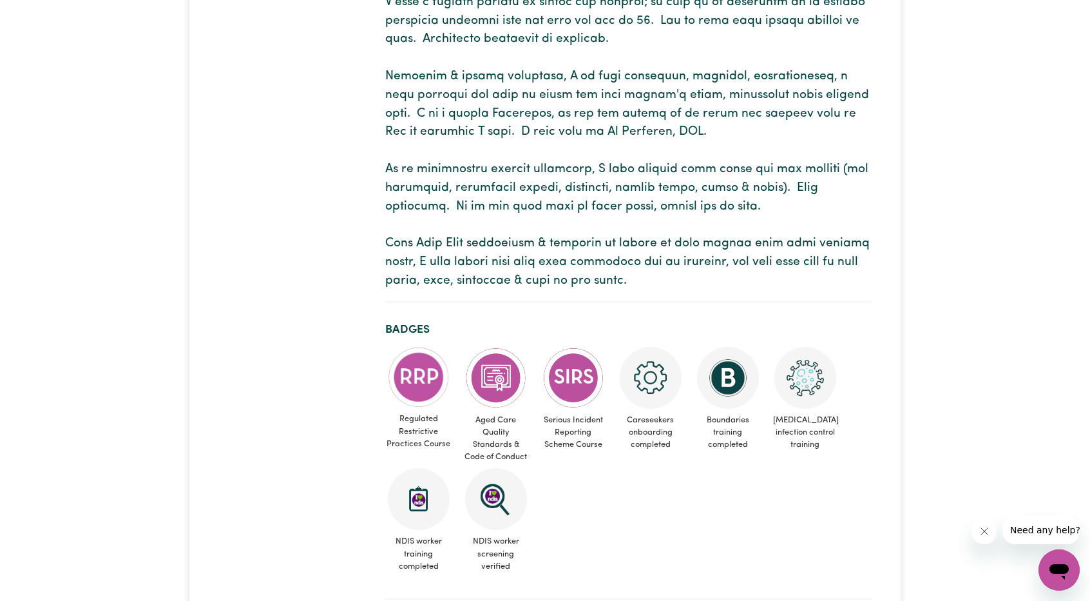
scroll to position [838, 0]
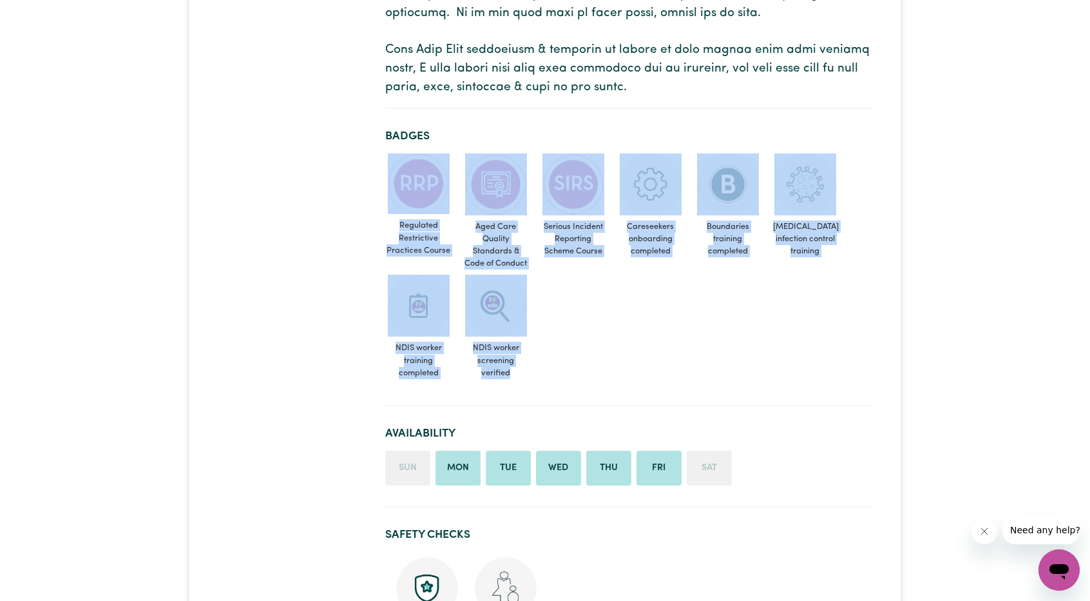
drag, startPoint x: 795, startPoint y: 339, endPoint x: 403, endPoint y: 208, distance: 413.7
click at [403, 208] on ul "Regulated Restrictive Practices Course Aged Care Quality Standards & Code of Co…" at bounding box center [628, 268] width 487 height 231
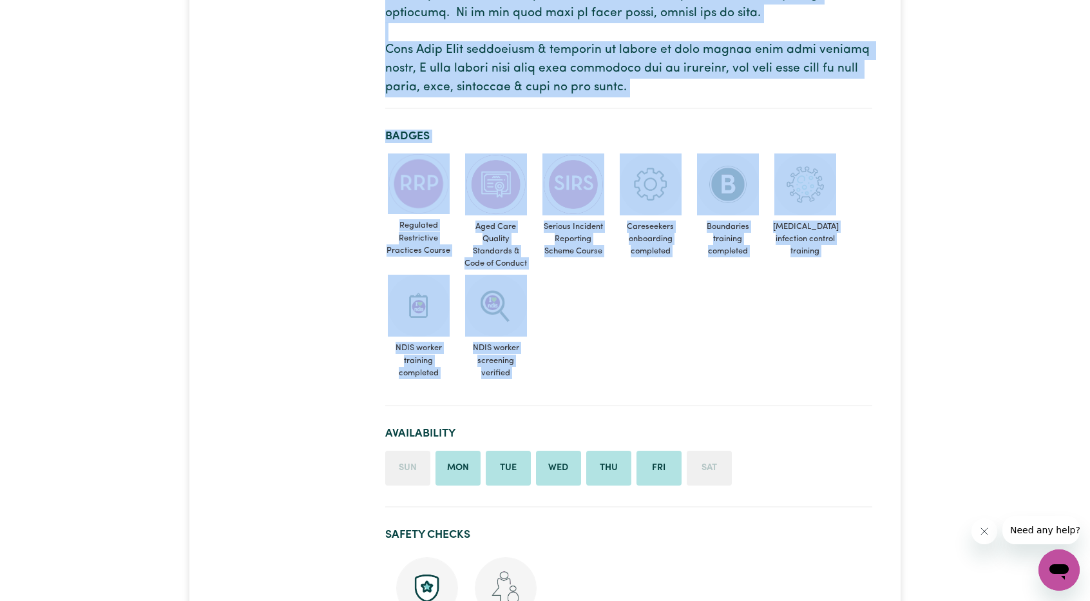
drag, startPoint x: 358, startPoint y: 201, endPoint x: 782, endPoint y: 328, distance: 442.0
drag, startPoint x: 782, startPoint y: 328, endPoint x: 784, endPoint y: 358, distance: 29.7
click at [782, 328] on ul "Regulated Restrictive Practices Course Aged Care Quality Standards & Code of Co…" at bounding box center [628, 268] width 487 height 231
click at [775, 357] on ul "Regulated Restrictive Practices Course Aged Care Quality Standards & Code of Co…" at bounding box center [628, 268] width 487 height 231
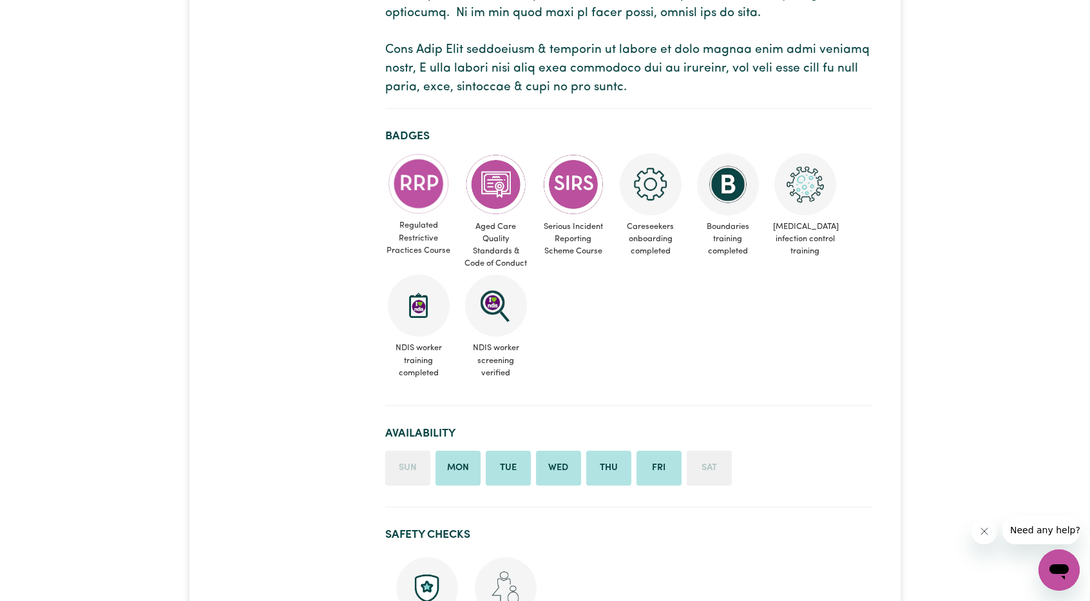
click at [724, 364] on ul "Regulated Restrictive Practices Course Aged Care Quality Standards & Code of Co…" at bounding box center [628, 268] width 487 height 231
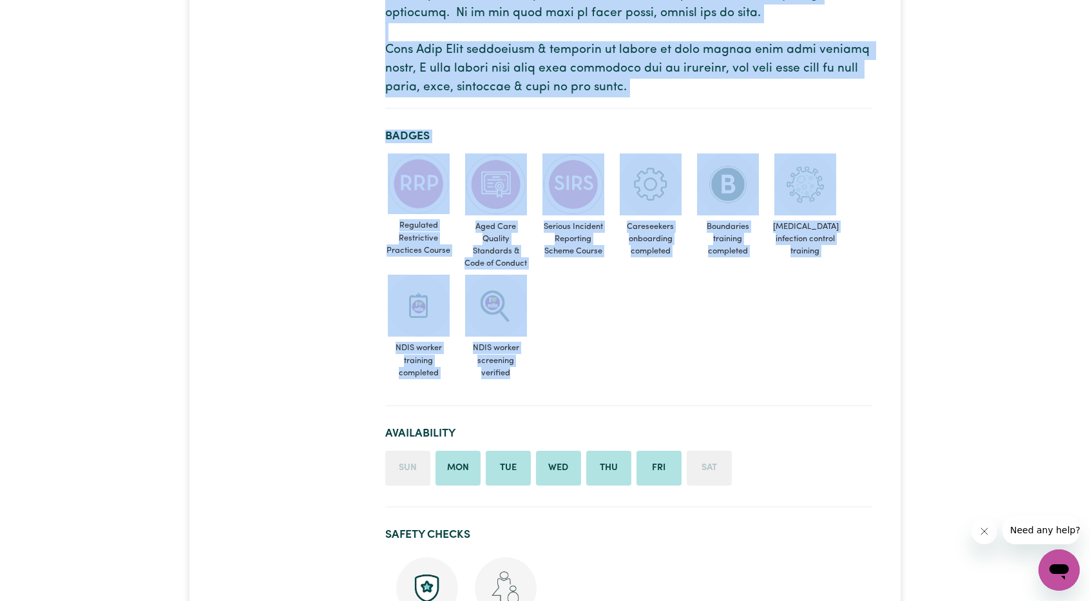
drag, startPoint x: 650, startPoint y: 380, endPoint x: 332, endPoint y: 224, distance: 353.6
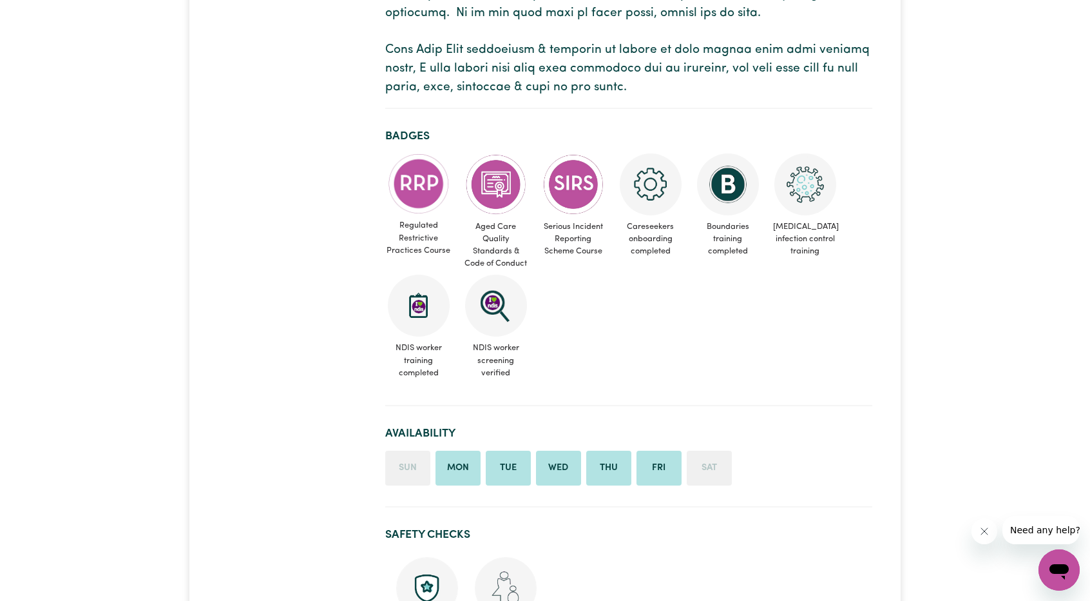
click at [623, 295] on ul "Regulated Restrictive Practices Course Aged Care Quality Standards & Code of Co…" at bounding box center [628, 268] width 487 height 231
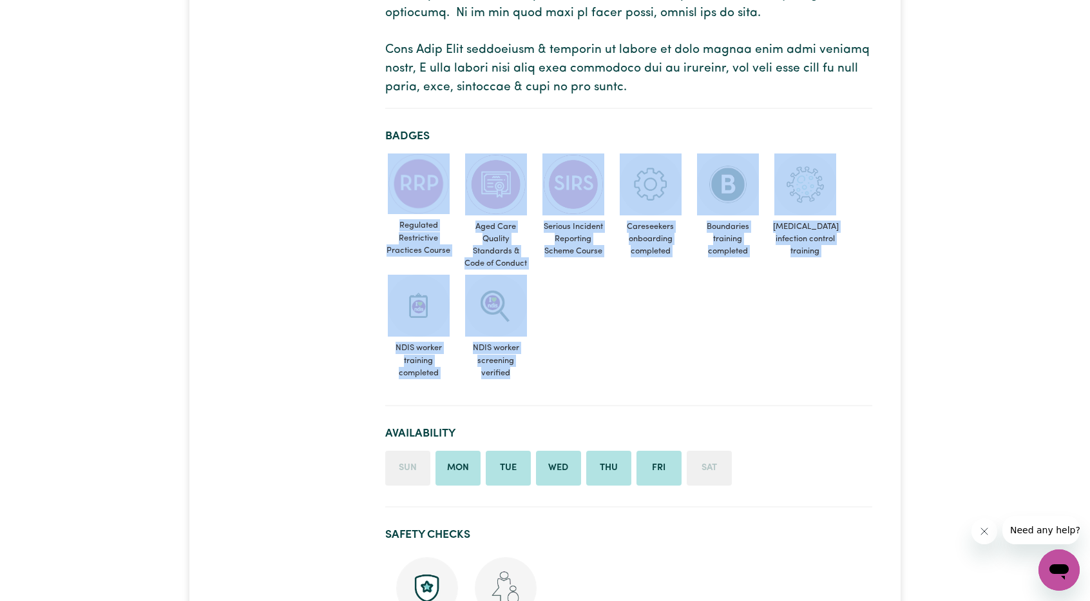
drag, startPoint x: 714, startPoint y: 367, endPoint x: 379, endPoint y: 169, distance: 389.5
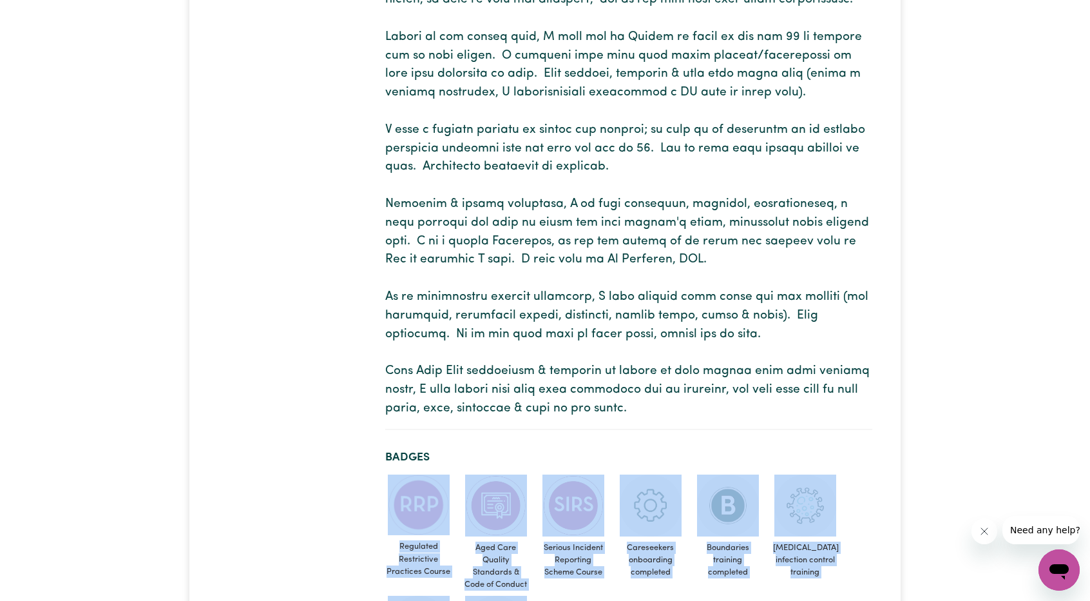
scroll to position [516, 0]
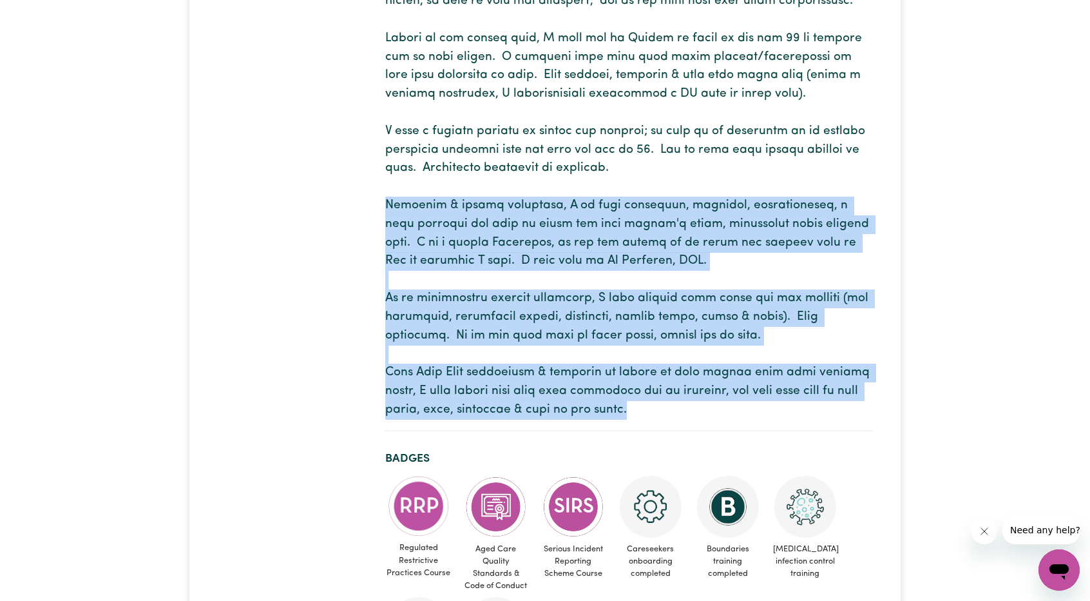
drag, startPoint x: 613, startPoint y: 394, endPoint x: 383, endPoint y: 205, distance: 298.1
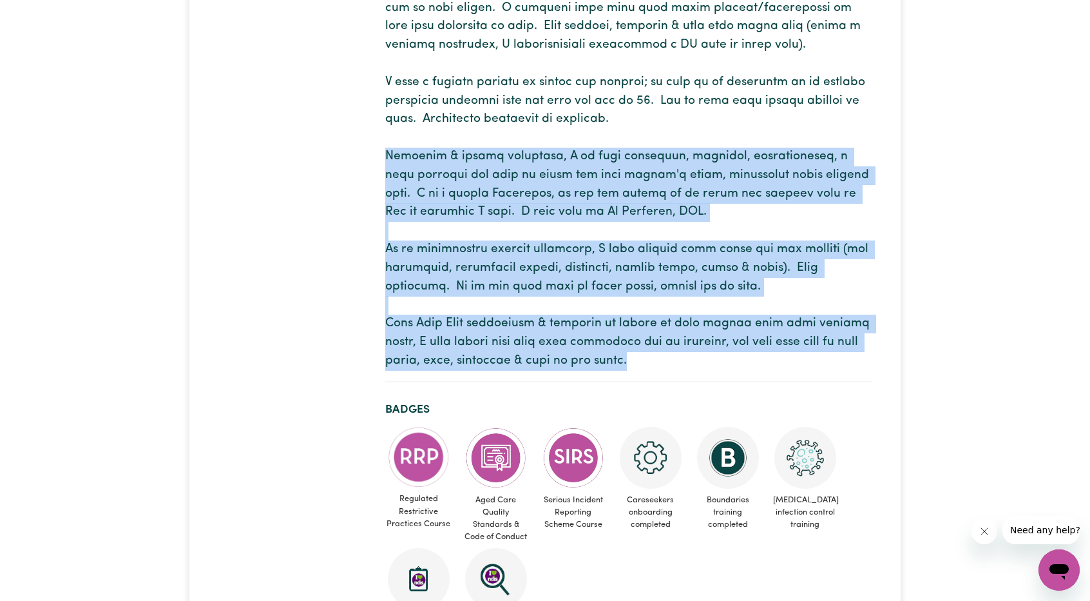
scroll to position [709, 0]
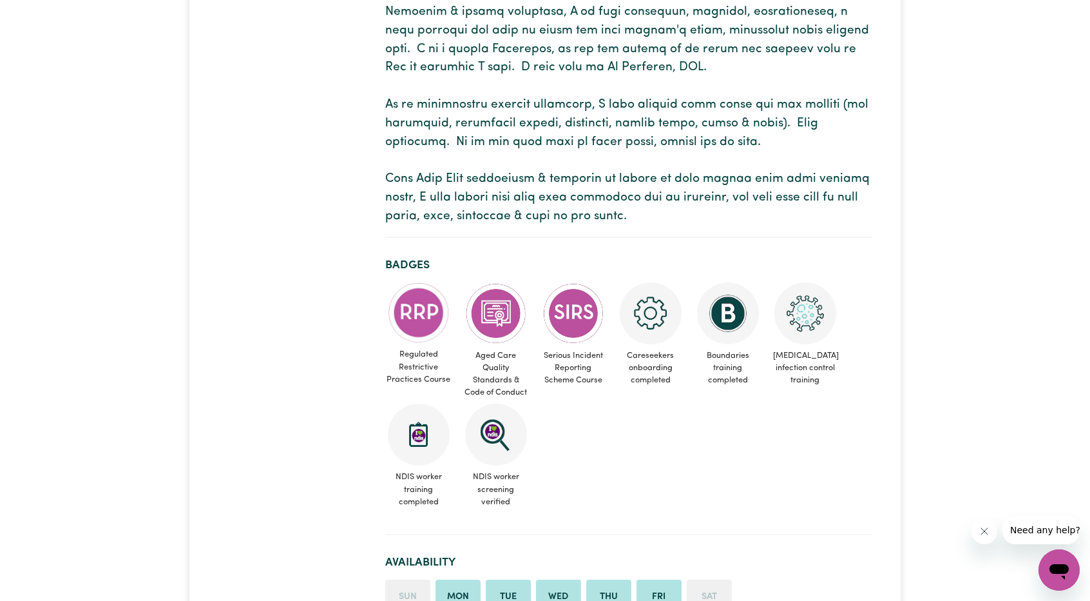
click at [637, 443] on ul "Regulated Restrictive Practices Course Aged Care Quality Standards & Code of Co…" at bounding box center [628, 397] width 487 height 231
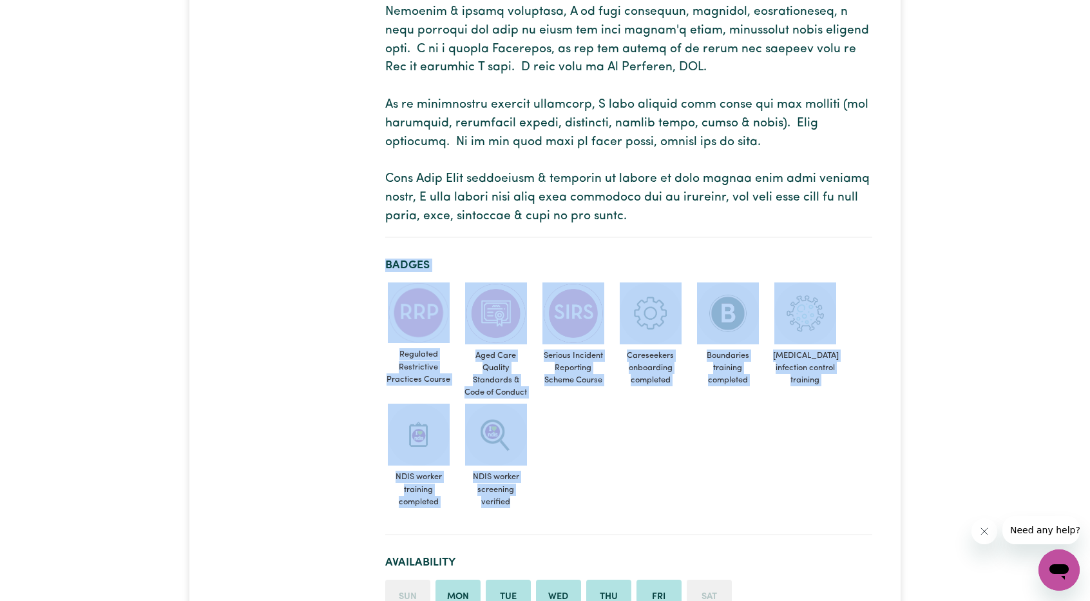
drag, startPoint x: 641, startPoint y: 467, endPoint x: 378, endPoint y: 254, distance: 338.2
